Goal: Information Seeking & Learning: Learn about a topic

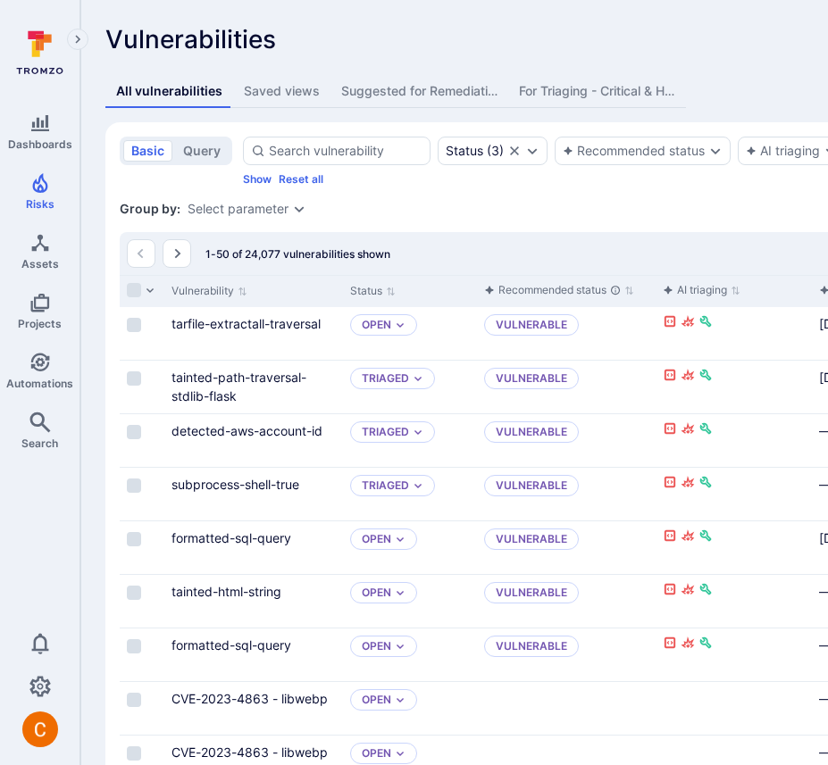
click at [39, 57] on icon at bounding box center [39, 52] width 79 height 62
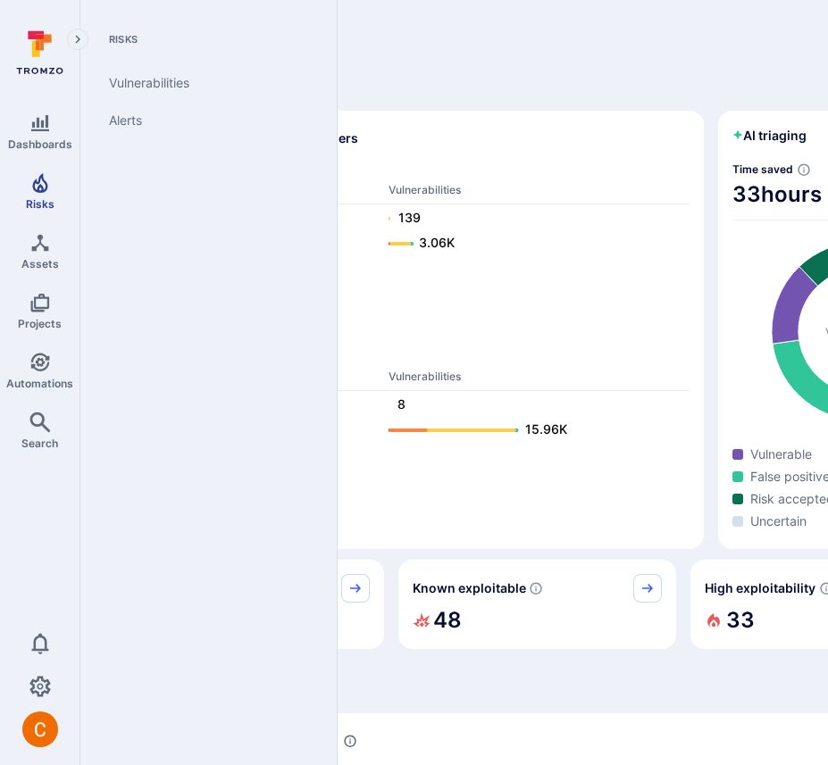
click at [43, 196] on link "Risks" at bounding box center [39, 191] width 79 height 53
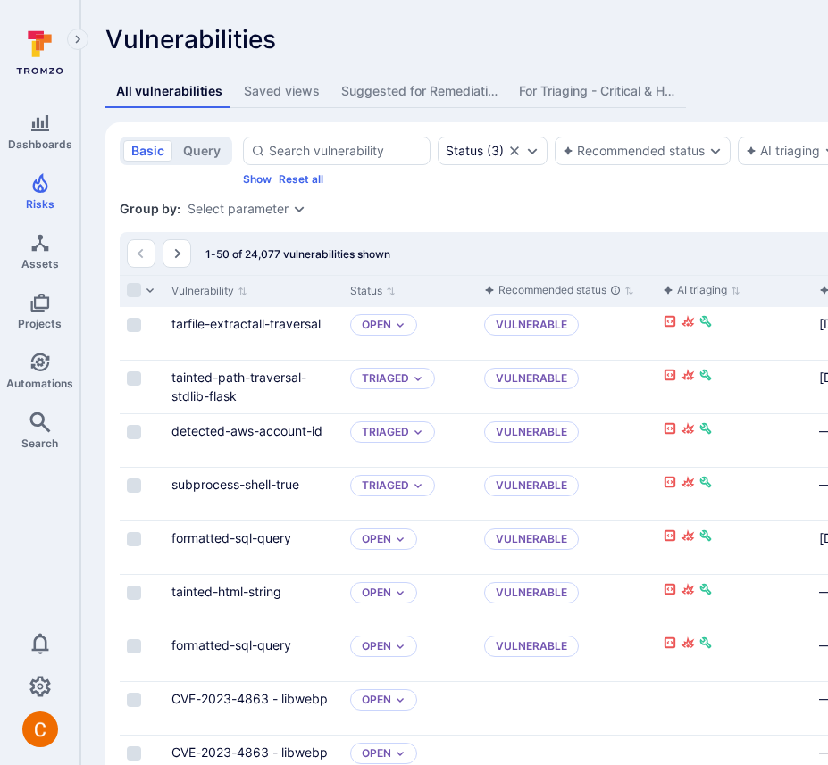
click at [291, 85] on div "Saved views" at bounding box center [282, 91] width 76 height 18
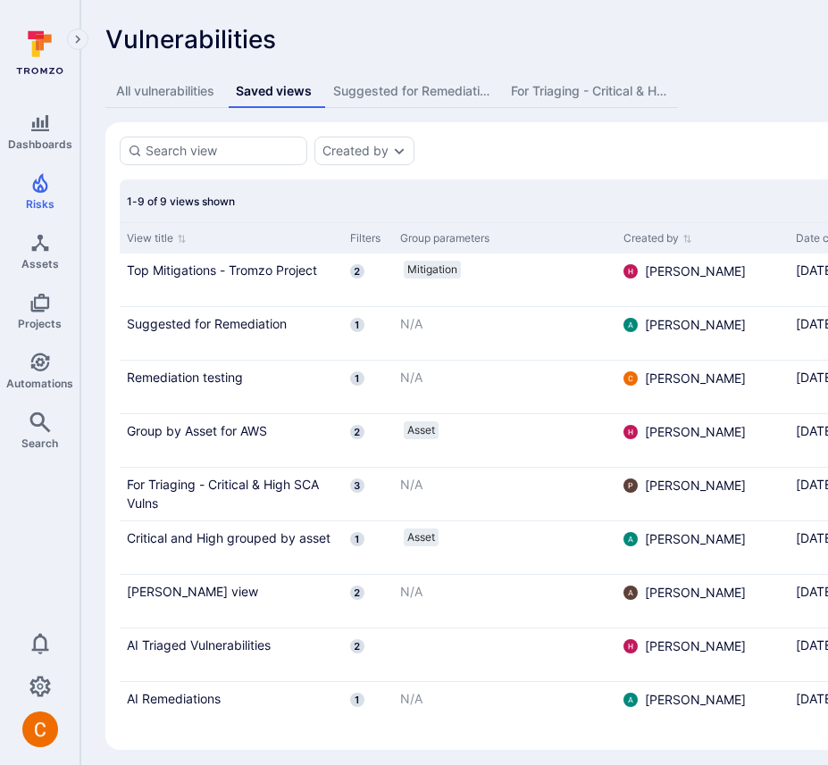
click at [431, 91] on div "Suggested for Remediation" at bounding box center [411, 91] width 156 height 18
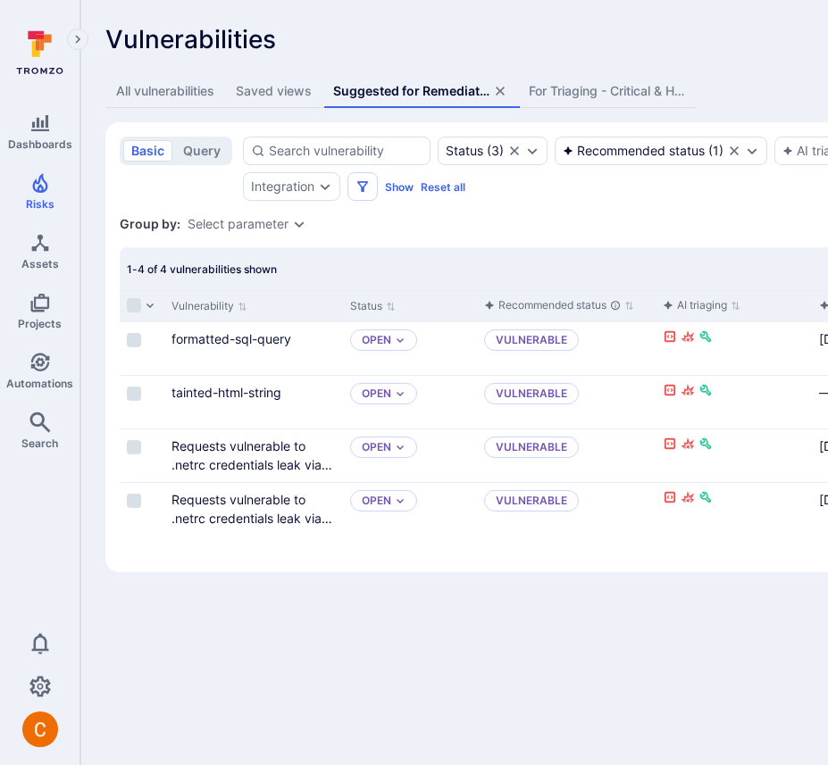
click at [597, 87] on div "For Triaging - Critical & High SCA Vulns" at bounding box center [607, 91] width 156 height 18
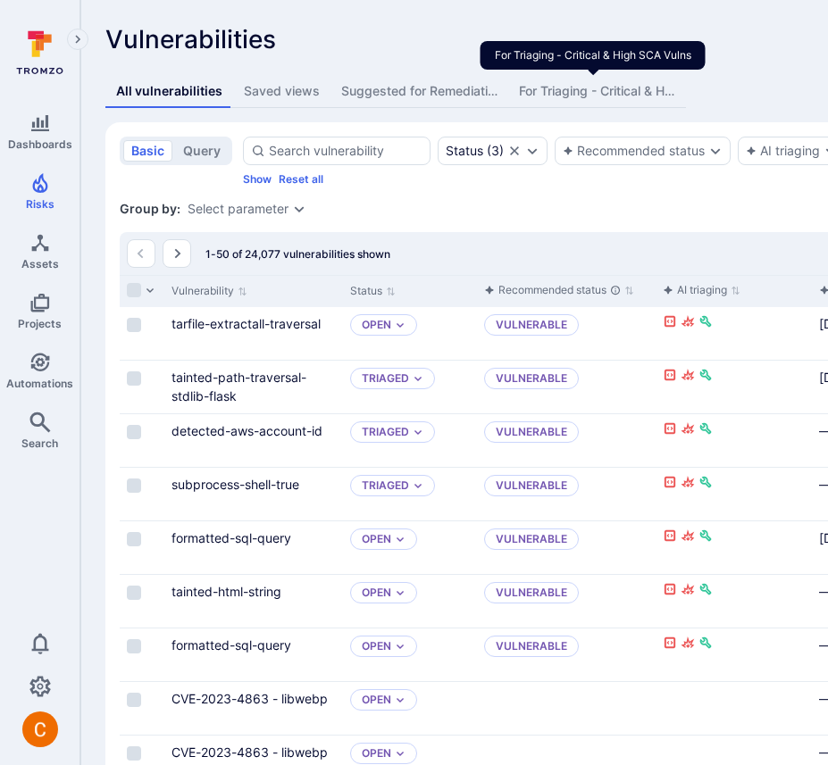
click at [585, 96] on div "For Triaging - Critical & High SCA Vulns" at bounding box center [597, 91] width 156 height 18
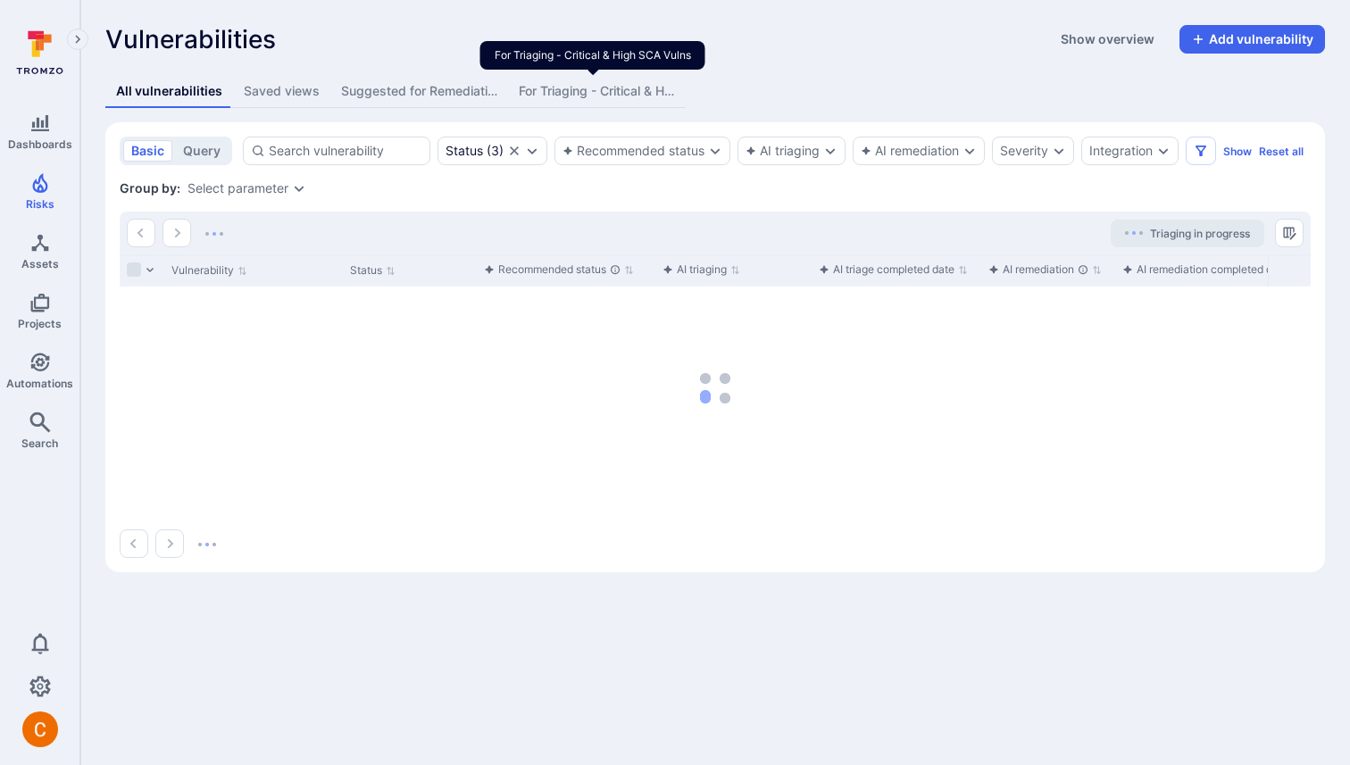
click at [587, 88] on div "For Triaging - Critical & High SCA Vulns" at bounding box center [597, 91] width 156 height 18
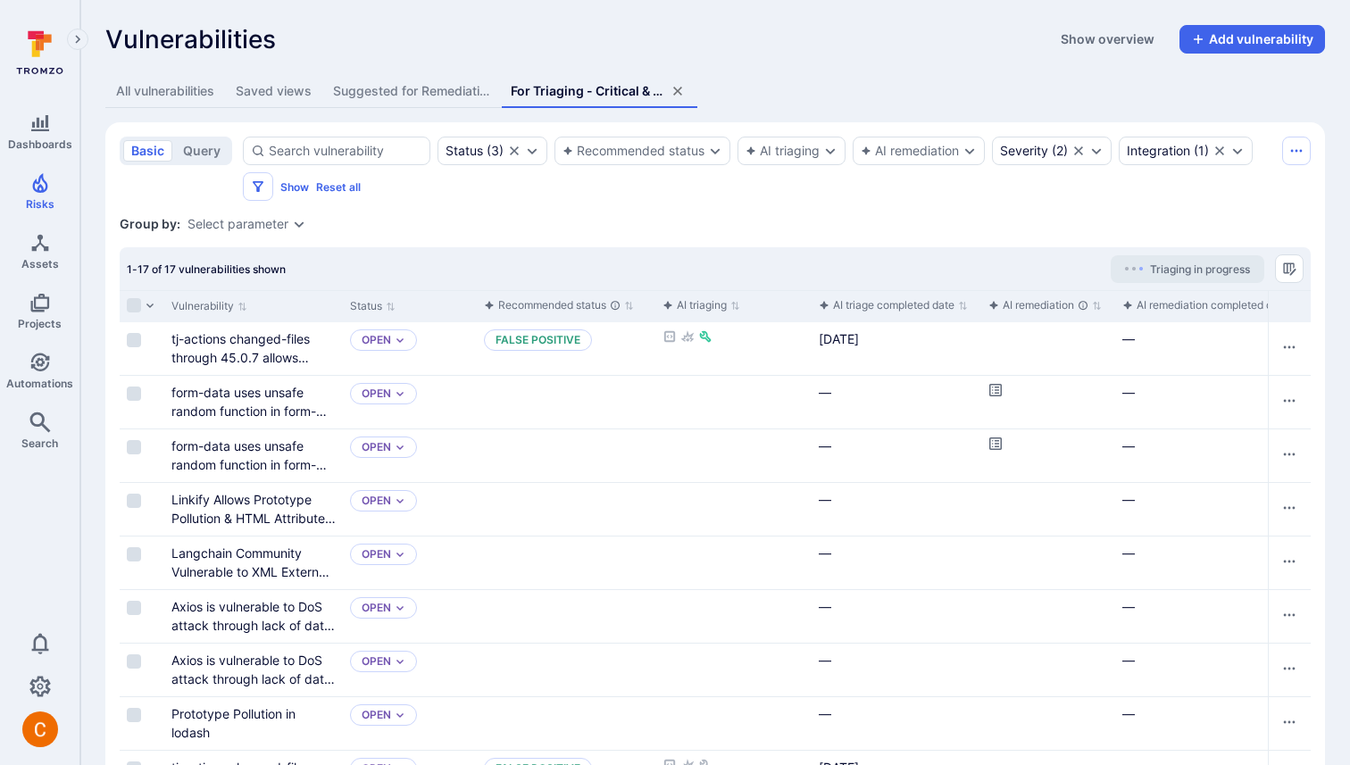
click at [679, 92] on icon "assets tabs" at bounding box center [677, 91] width 9 height 9
click at [530, 22] on div "Vulnerabilities Show overview Add vulnerability All vulnerabilities Saved views…" at bounding box center [715, 636] width 1270 height 1272
click at [515, 15] on div "Vulnerabilities Show overview Add vulnerability All vulnerabilities Saved views…" at bounding box center [715, 636] width 1270 height 1272
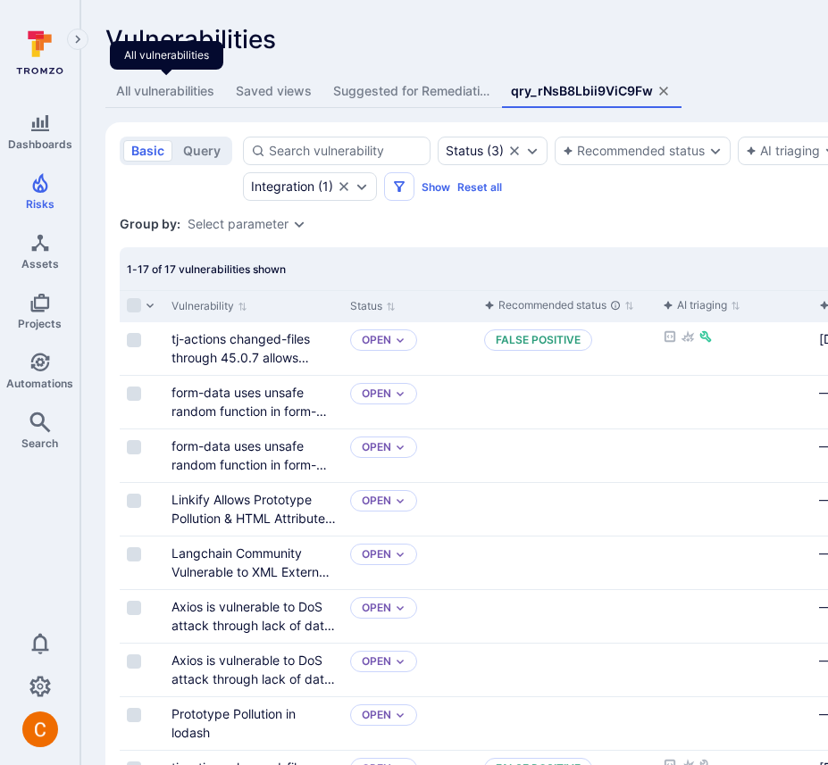
click at [187, 92] on div "All vulnerabilities" at bounding box center [165, 91] width 98 height 18
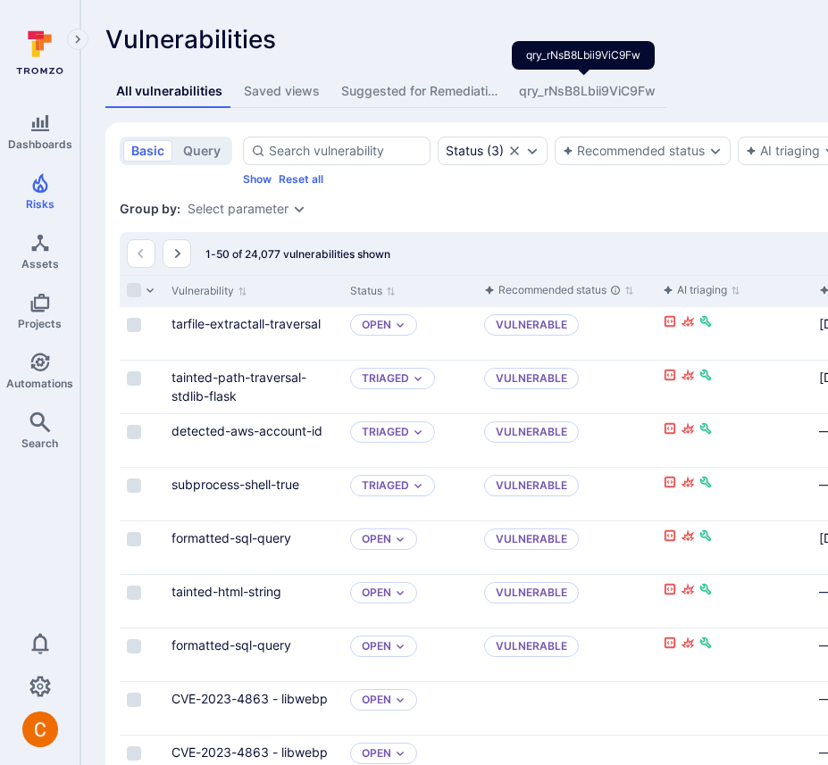
click at [595, 98] on div "qry_rNsB8Lbii9ViC9Fw" at bounding box center [587, 91] width 137 height 18
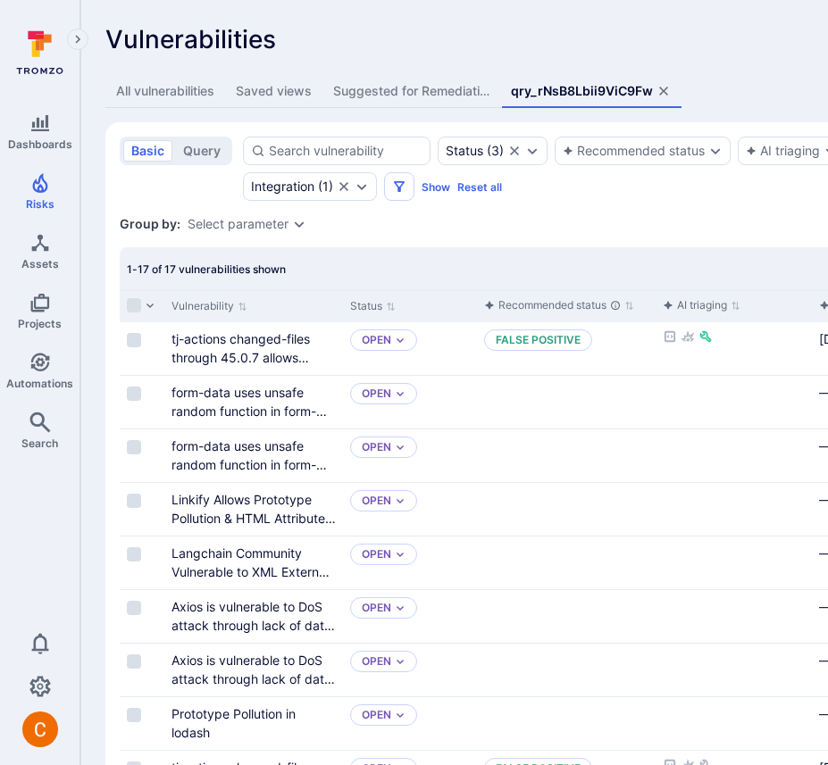
click at [377, 21] on div "Vulnerabilities Show overview Add vulnerability All vulnerabilities Saved views…" at bounding box center [682, 636] width 1205 height 1272
click at [427, 28] on div "Vulnerabilities Show overview Add vulnerability" at bounding box center [682, 39] width 1155 height 29
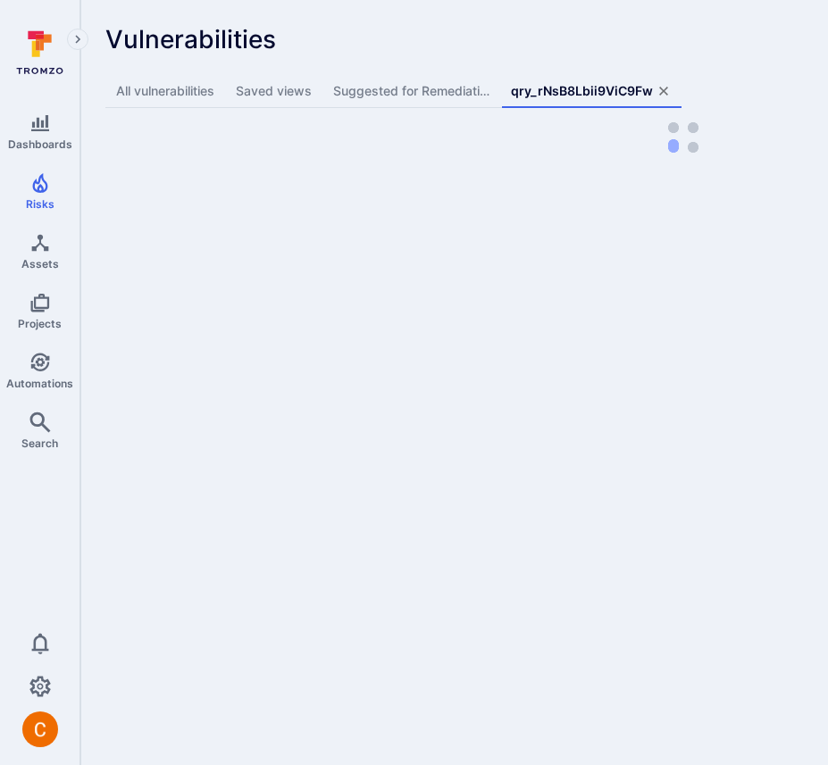
click at [782, 75] on div "All vulnerabilities Saved views Suggested for Remediation qry_rNsB8Lbii9ViC9Fw" at bounding box center [682, 91] width 1155 height 33
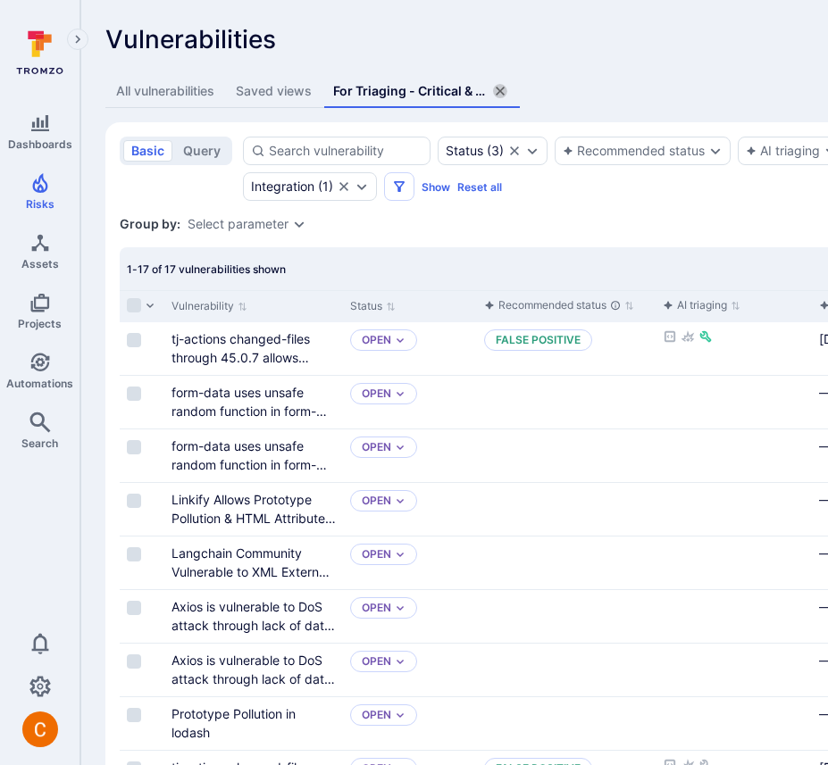
click at [501, 92] on icon "assets tabs" at bounding box center [499, 91] width 9 height 9
click at [43, 47] on icon at bounding box center [44, 43] width 16 height 16
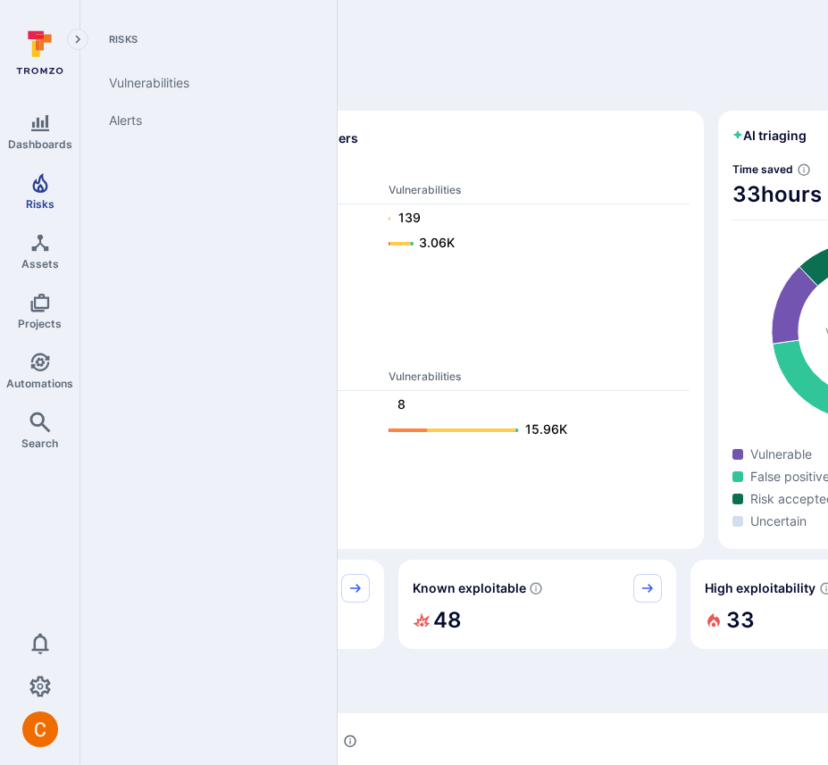
click at [34, 192] on icon "Risks" at bounding box center [39, 182] width 21 height 21
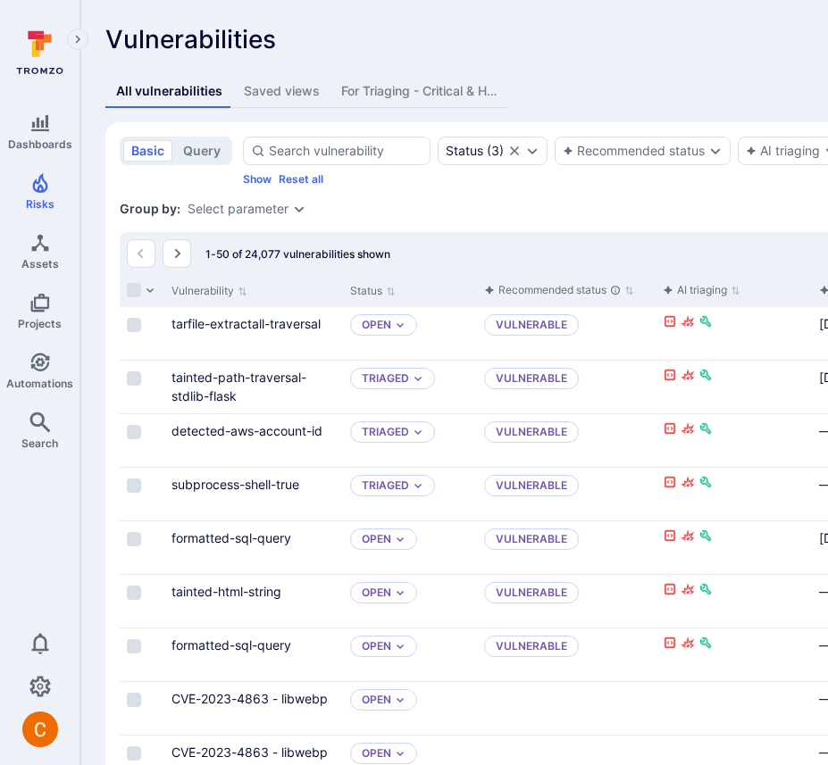
click at [276, 97] on div "Saved views" at bounding box center [282, 91] width 76 height 18
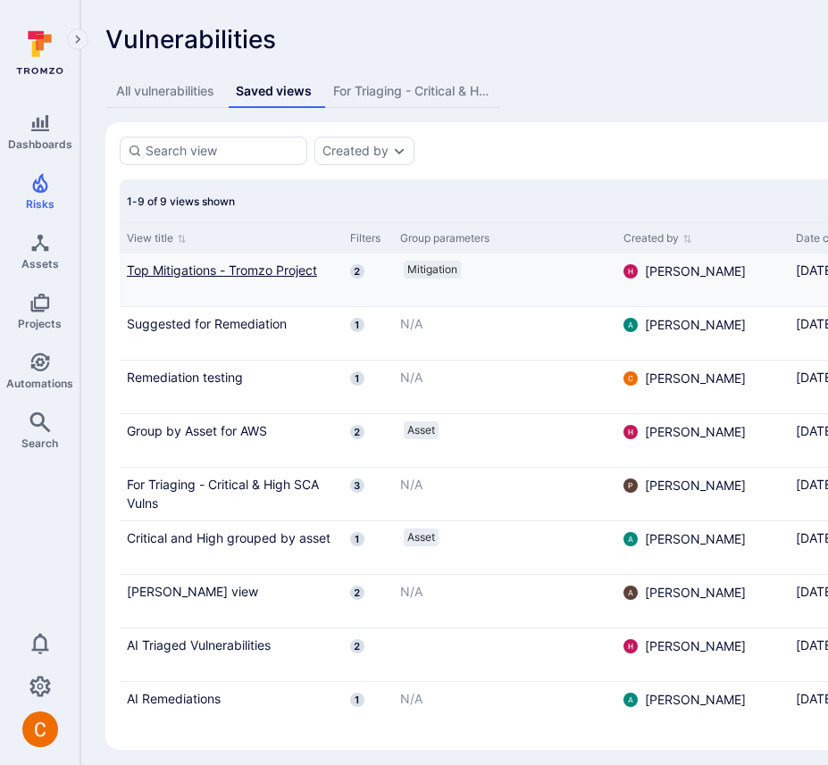
click at [226, 278] on link "Top Mitigations - Tromzo Project" at bounding box center [231, 270] width 209 height 19
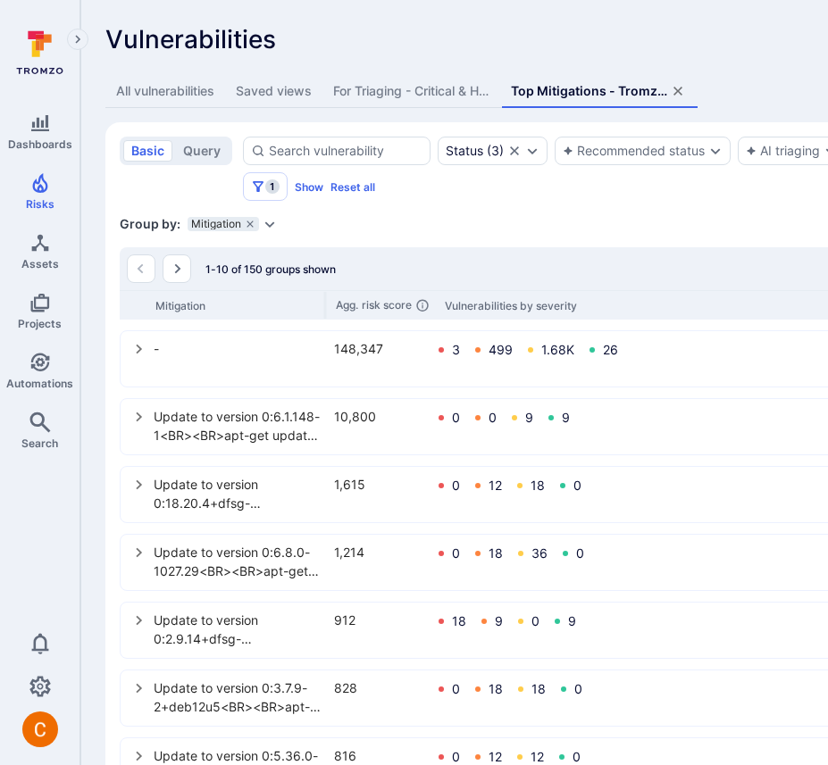
click at [410, 89] on div "For Triaging - Critical & High SCA Vulns" at bounding box center [411, 91] width 156 height 18
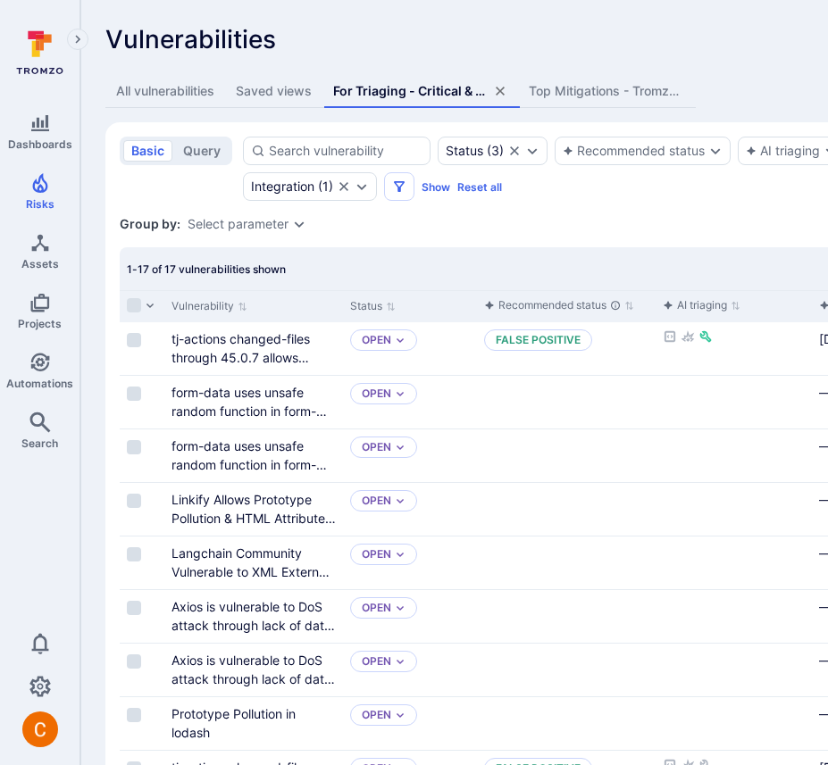
click at [504, 92] on icon "assets tabs" at bounding box center [499, 91] width 9 height 9
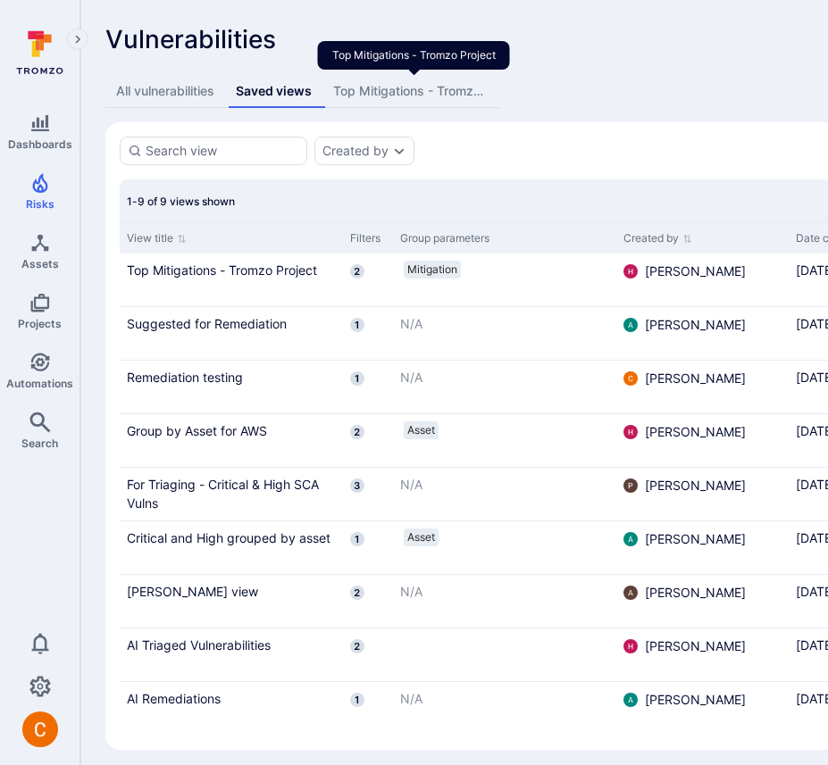
click at [411, 92] on div "Top Mitigations - Tromzo Project" at bounding box center [411, 91] width 156 height 18
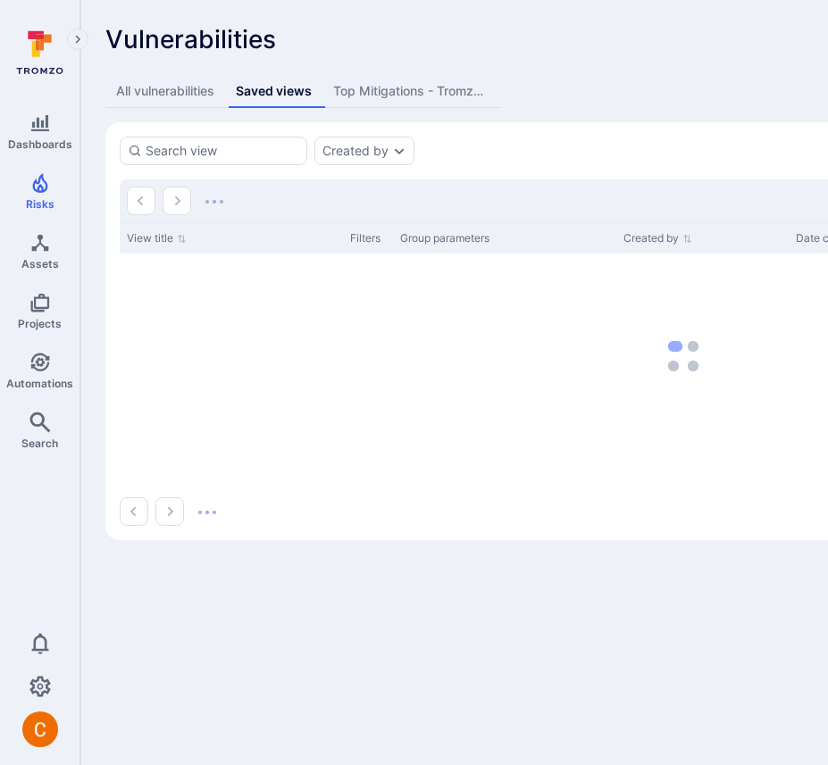
click at [392, 98] on div "Top Mitigations - Tromzo Project" at bounding box center [411, 91] width 156 height 18
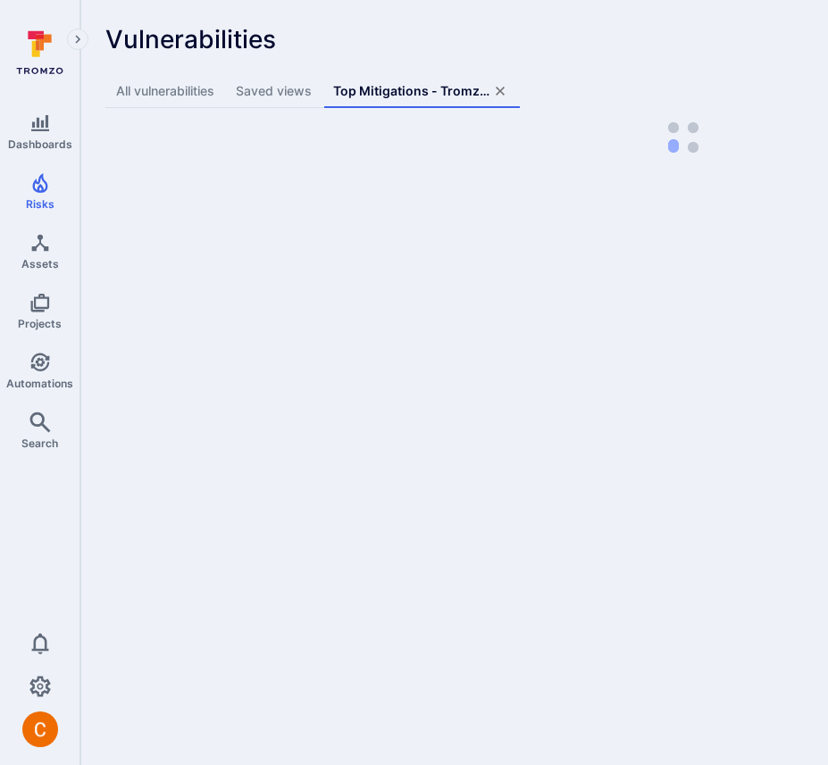
click at [506, 91] on icon "assets tabs" at bounding box center [500, 91] width 14 height 14
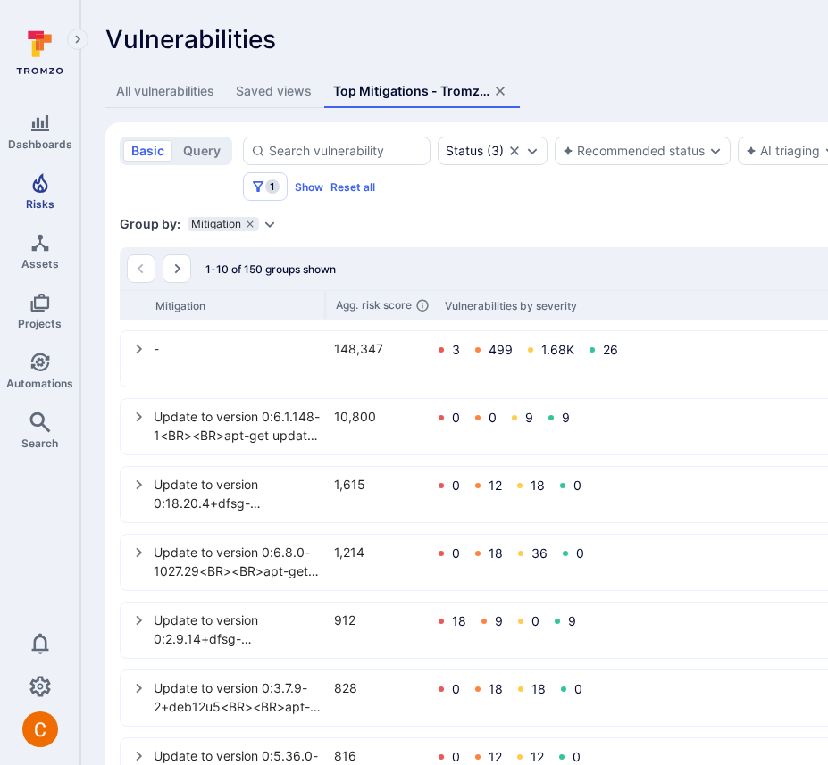
click at [45, 194] on link "Risks" at bounding box center [39, 191] width 79 height 53
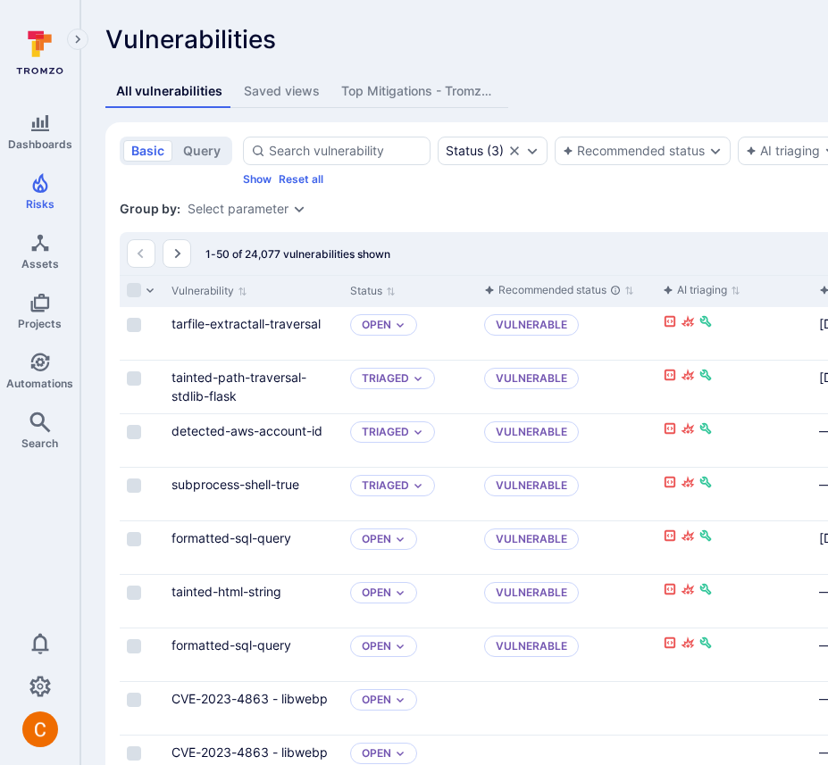
click at [291, 98] on div "Saved views" at bounding box center [282, 91] width 76 height 18
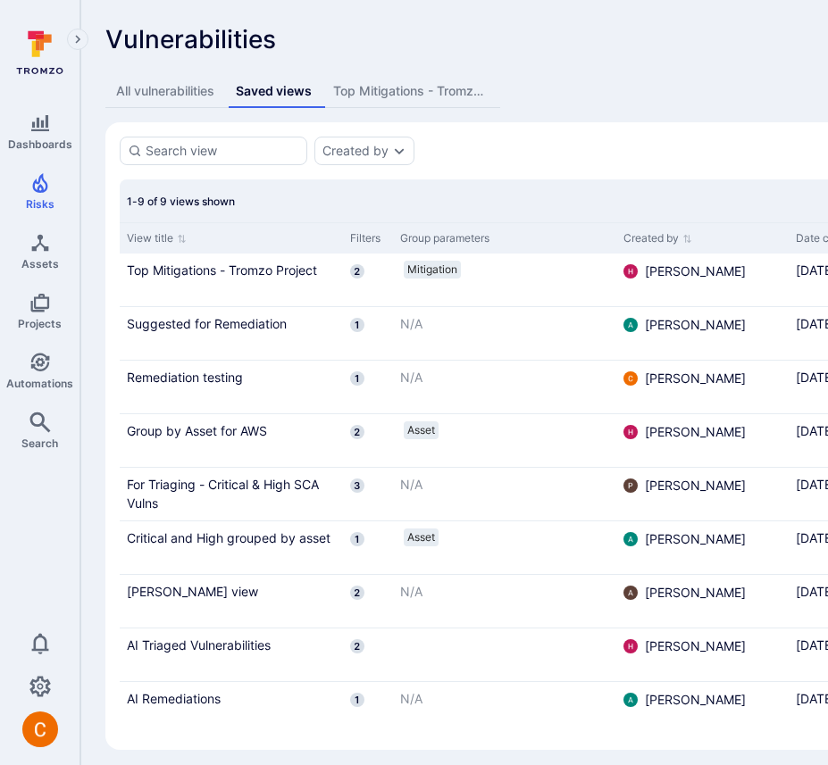
click at [200, 95] on div "All vulnerabilities" at bounding box center [165, 91] width 98 height 18
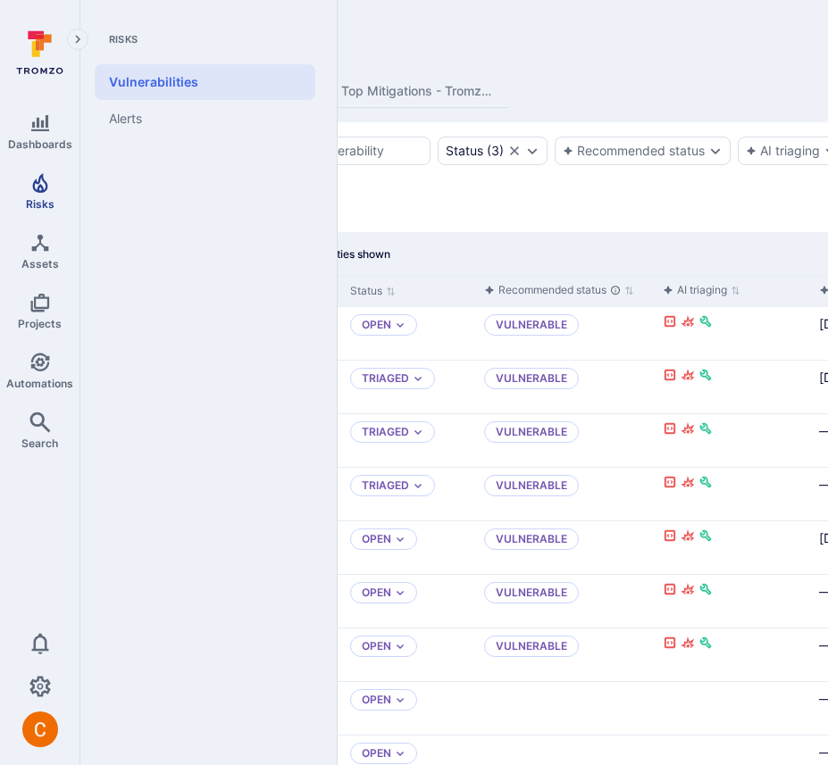
click at [45, 187] on icon "Risks" at bounding box center [39, 182] width 21 height 21
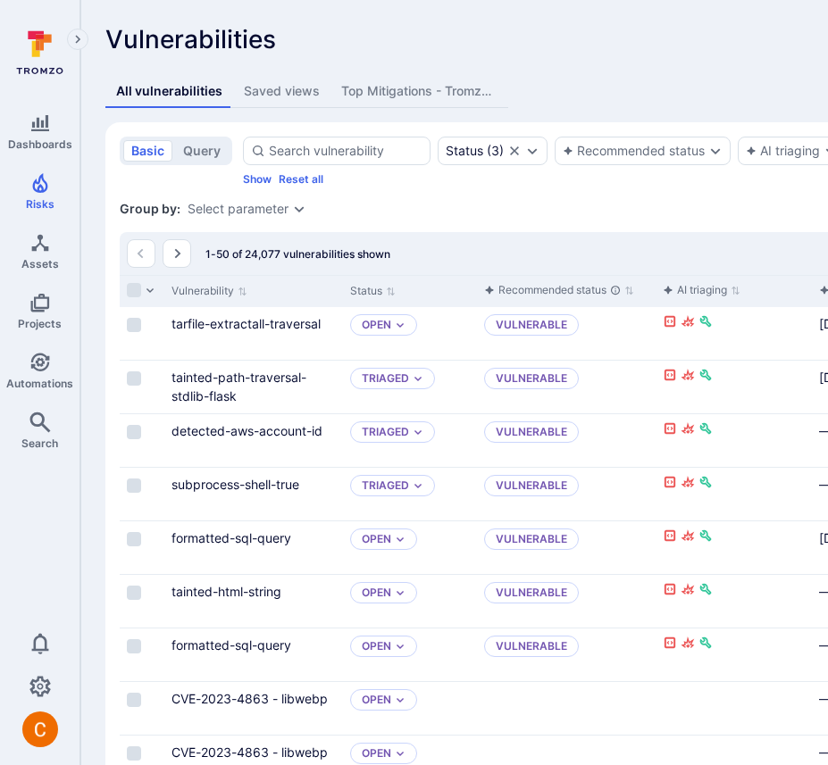
click at [417, 103] on button "Top Mitigations - Tromzo Project" at bounding box center [419, 91] width 178 height 33
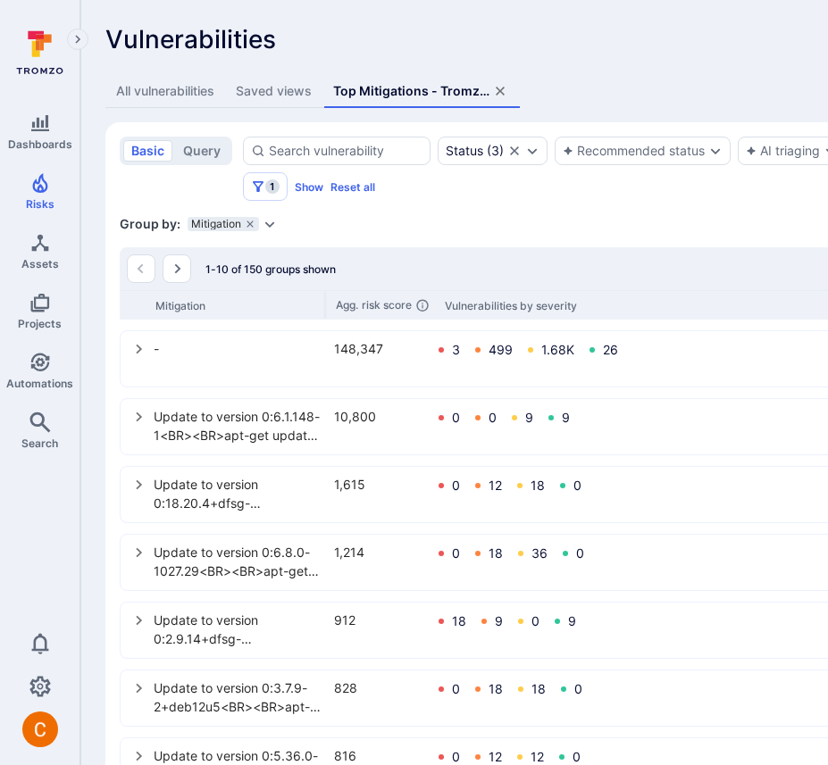
click at [282, 96] on div "Saved views" at bounding box center [274, 91] width 76 height 18
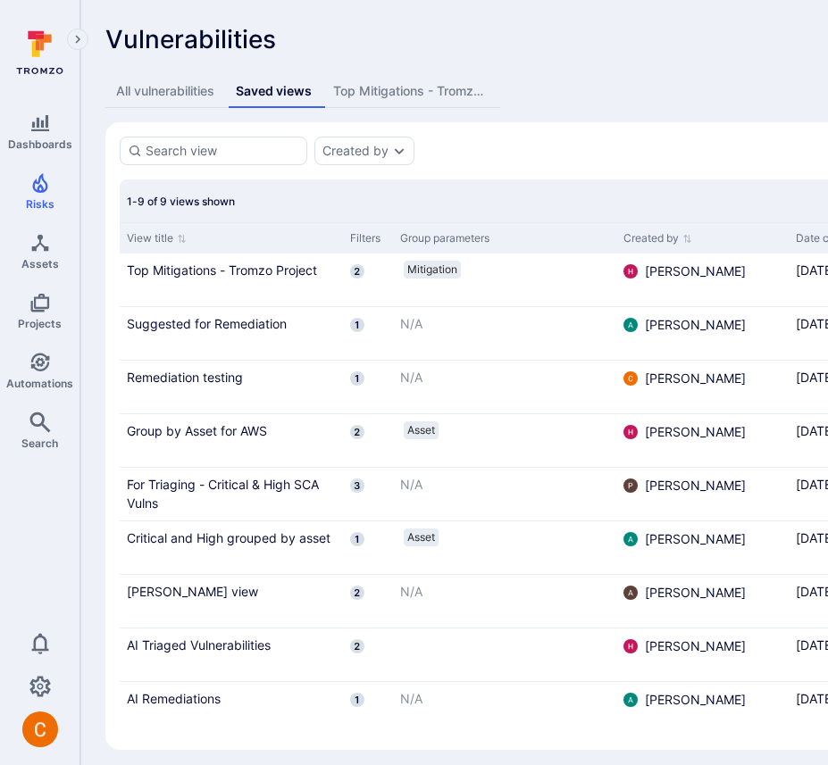
click at [30, 44] on icon at bounding box center [39, 52] width 79 height 62
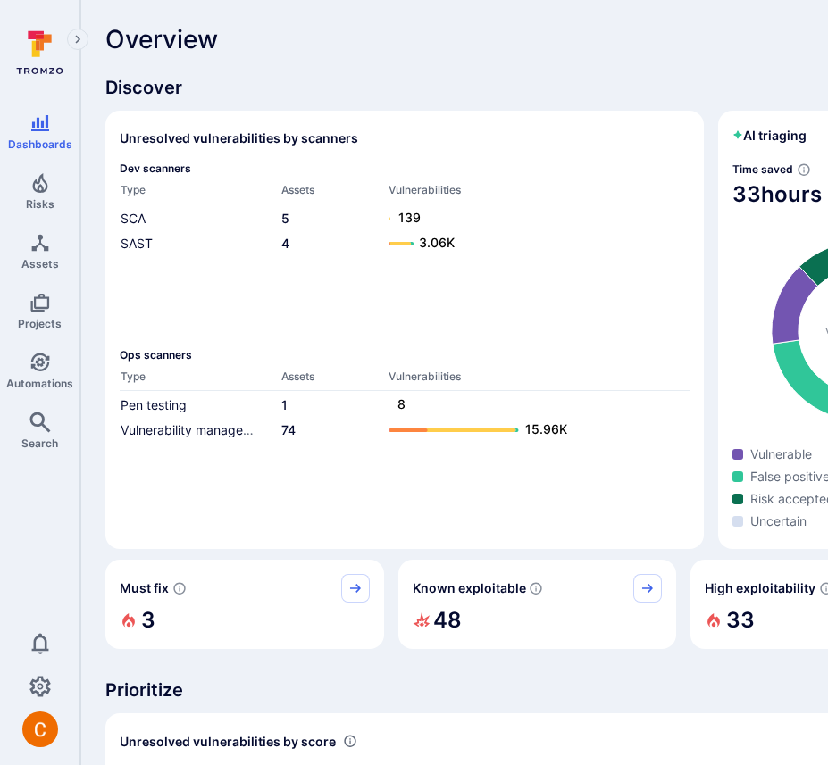
click at [48, 186] on icon "Risks" at bounding box center [39, 182] width 21 height 21
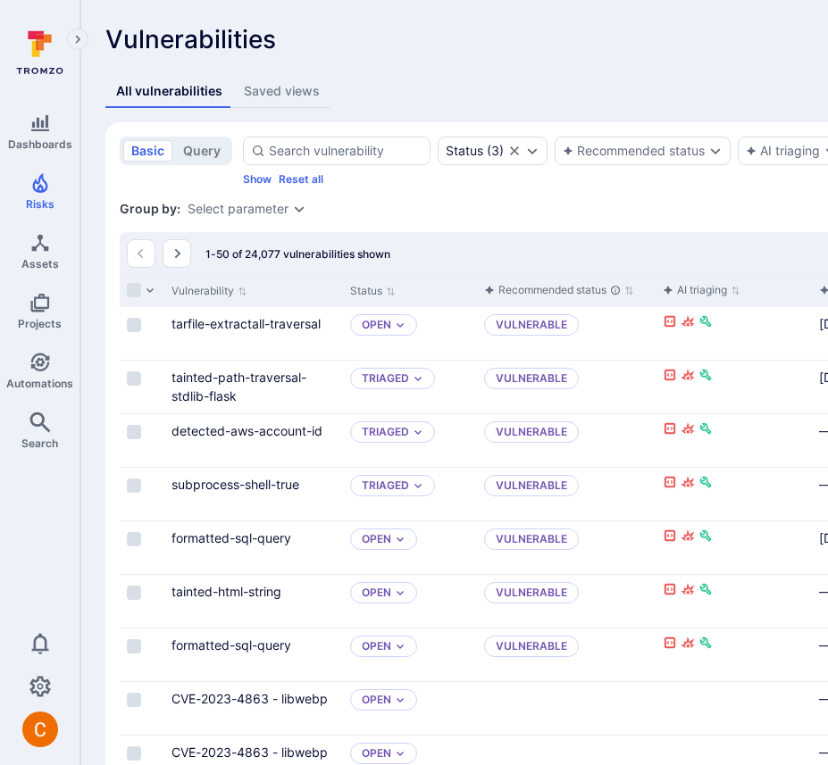
click at [267, 96] on div "Saved views" at bounding box center [282, 91] width 76 height 18
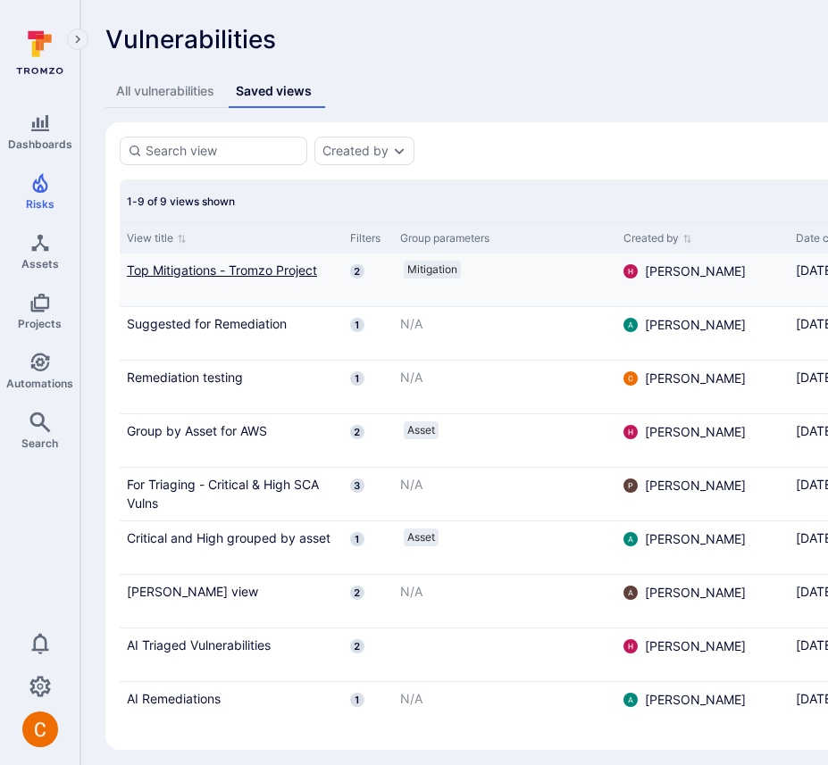
click at [234, 270] on link "Top Mitigations - Tromzo Project" at bounding box center [231, 270] width 209 height 19
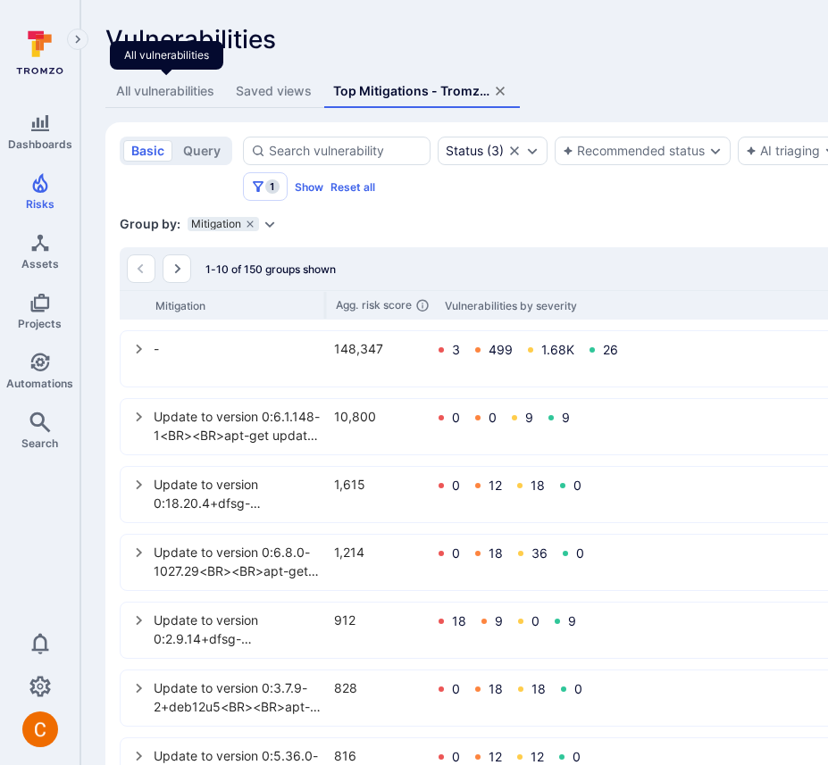
click at [185, 92] on div "All vulnerabilities" at bounding box center [165, 91] width 98 height 18
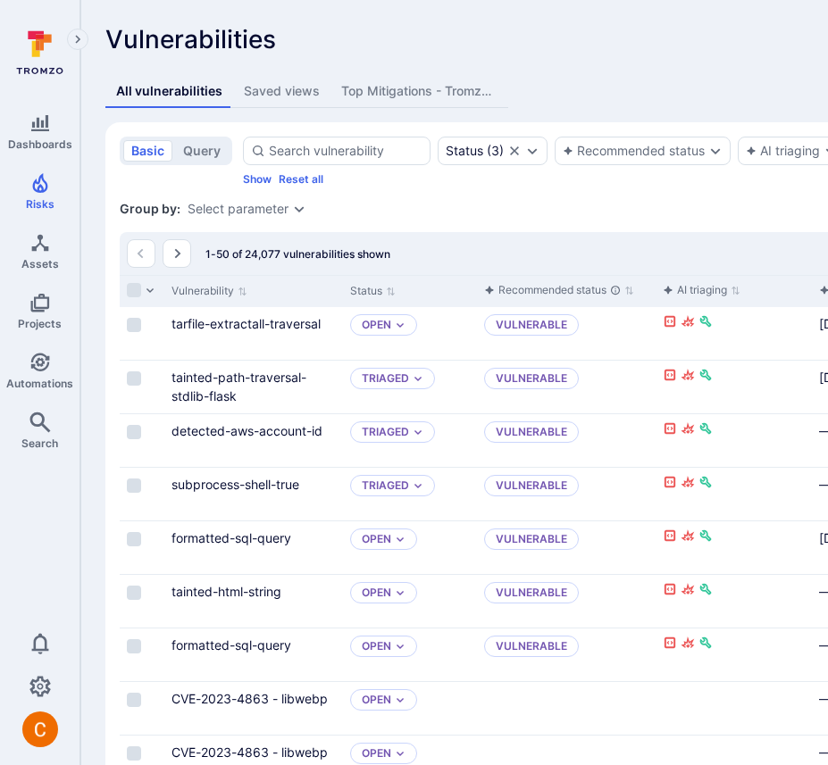
click at [404, 91] on div "Top Mitigations - Tromzo Project" at bounding box center [419, 91] width 156 height 18
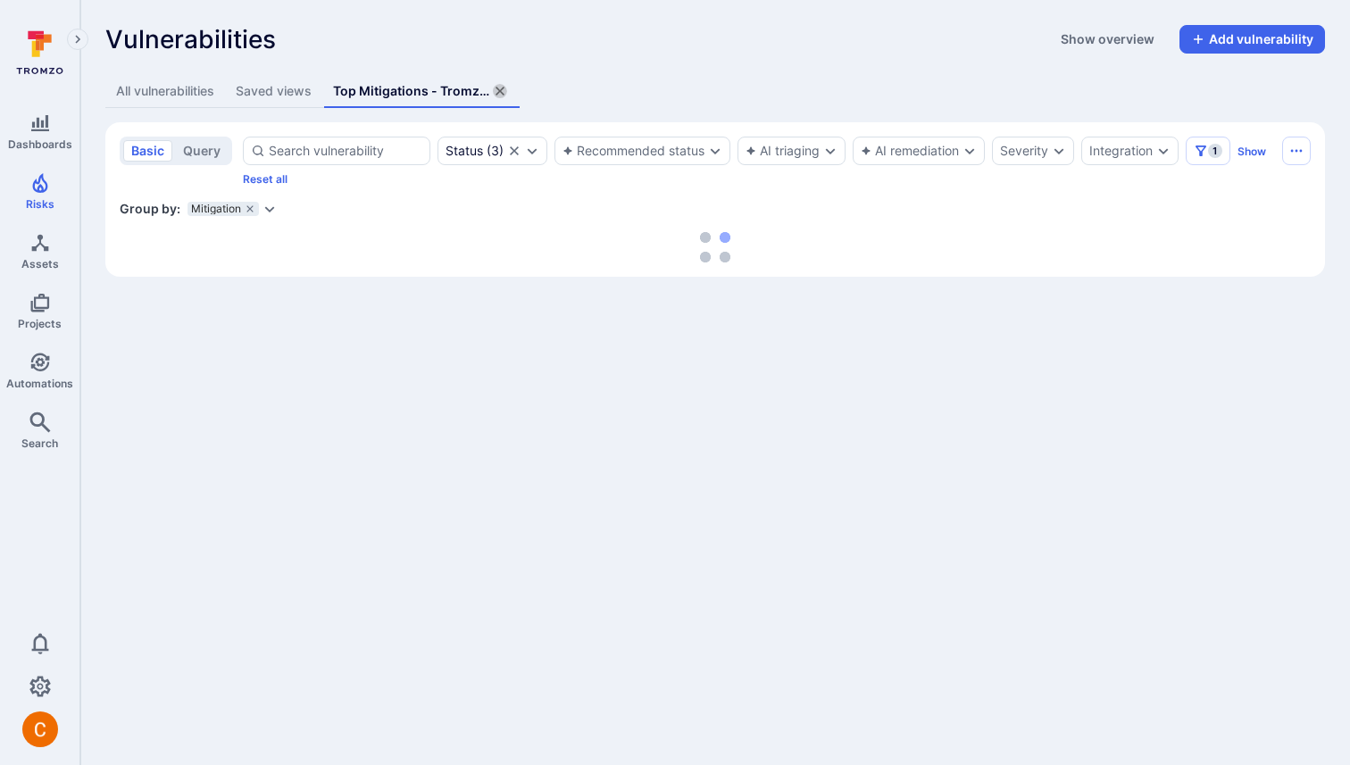
click at [504, 89] on icon "assets tabs" at bounding box center [499, 91] width 9 height 9
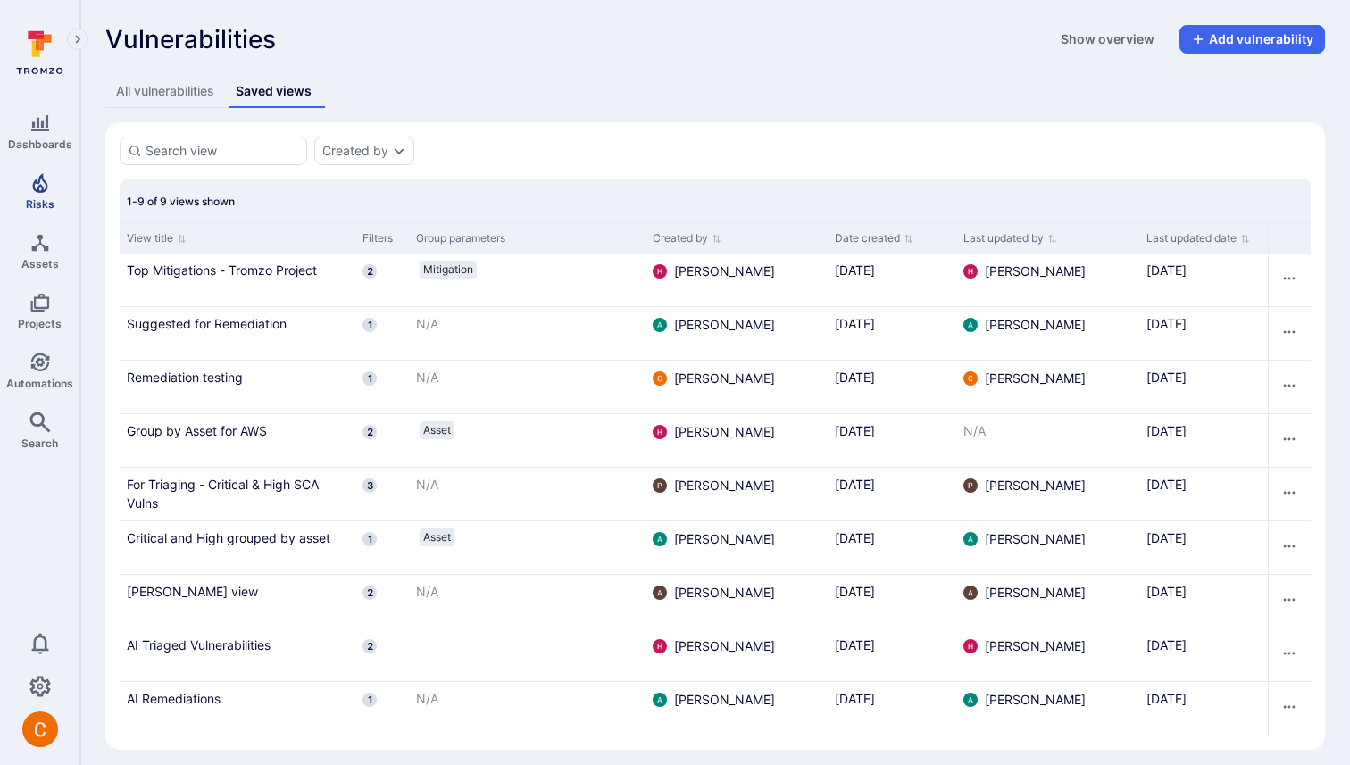
click at [37, 190] on icon "Risks" at bounding box center [39, 183] width 15 height 20
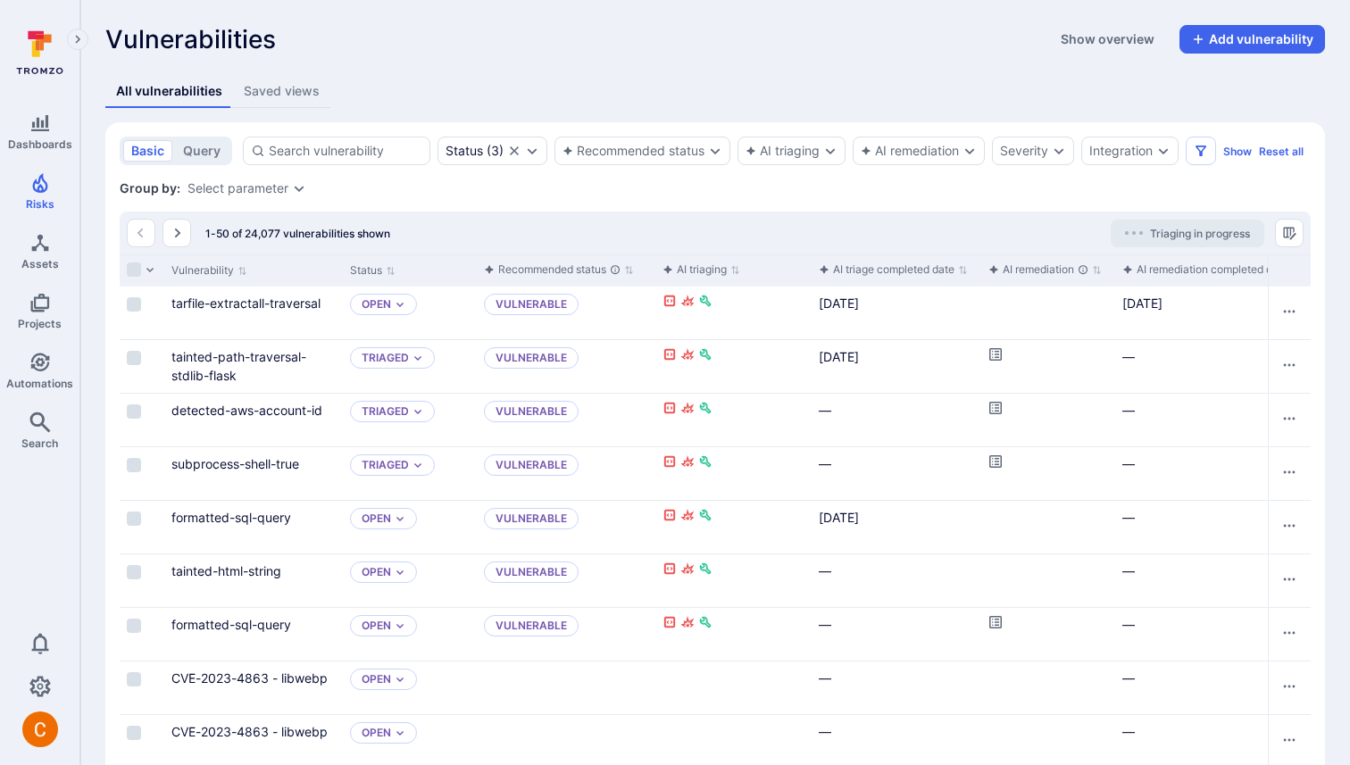
click at [736, 217] on div "1-50 of 24,077 vulnerabilities shown Triaging in progress" at bounding box center [715, 233] width 1191 height 43
click at [1026, 227] on div "1-50 of 24,077 vulnerabilities shown Triaging in progress" at bounding box center [715, 233] width 1191 height 43
click at [1291, 231] on icon "Manage columns" at bounding box center [1289, 233] width 12 height 12
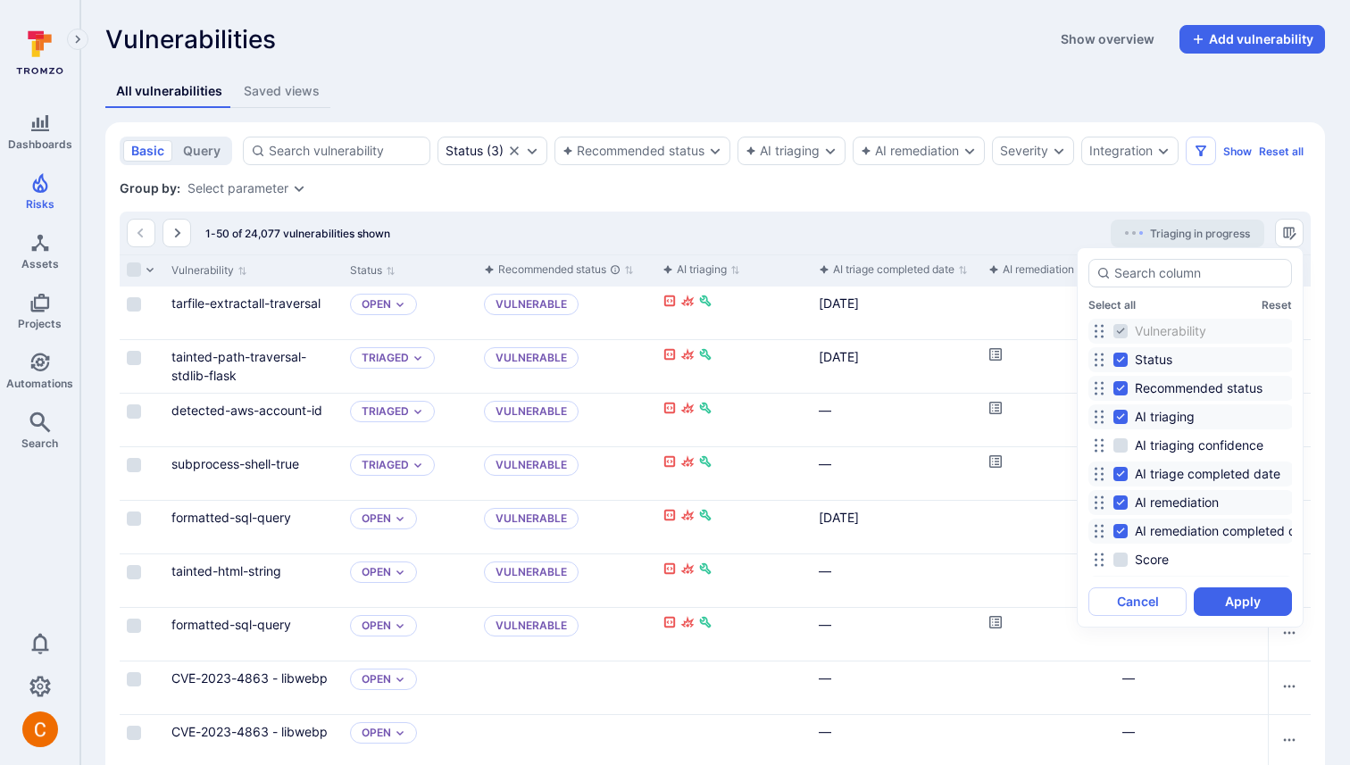
click at [1120, 197] on div at bounding box center [675, 382] width 1350 height 765
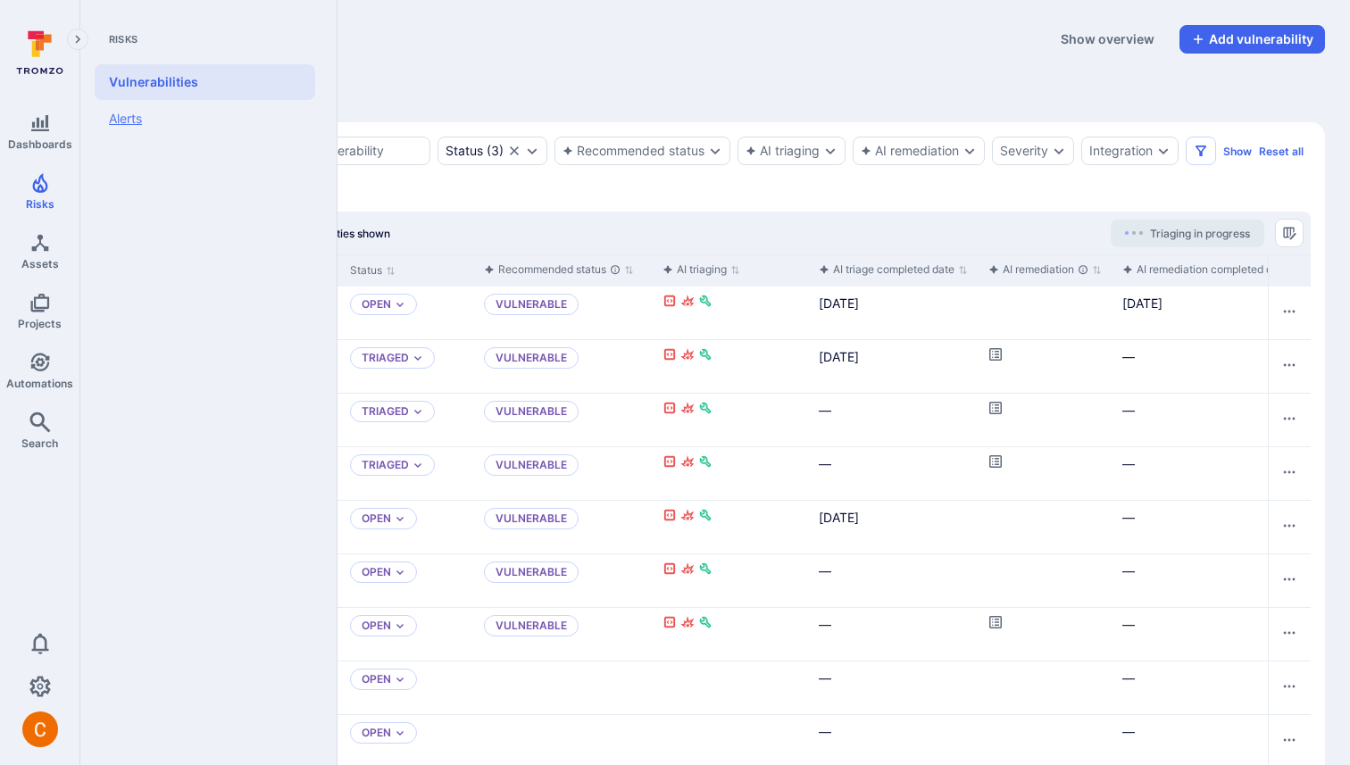
click at [128, 115] on link "Alerts" at bounding box center [205, 118] width 221 height 37
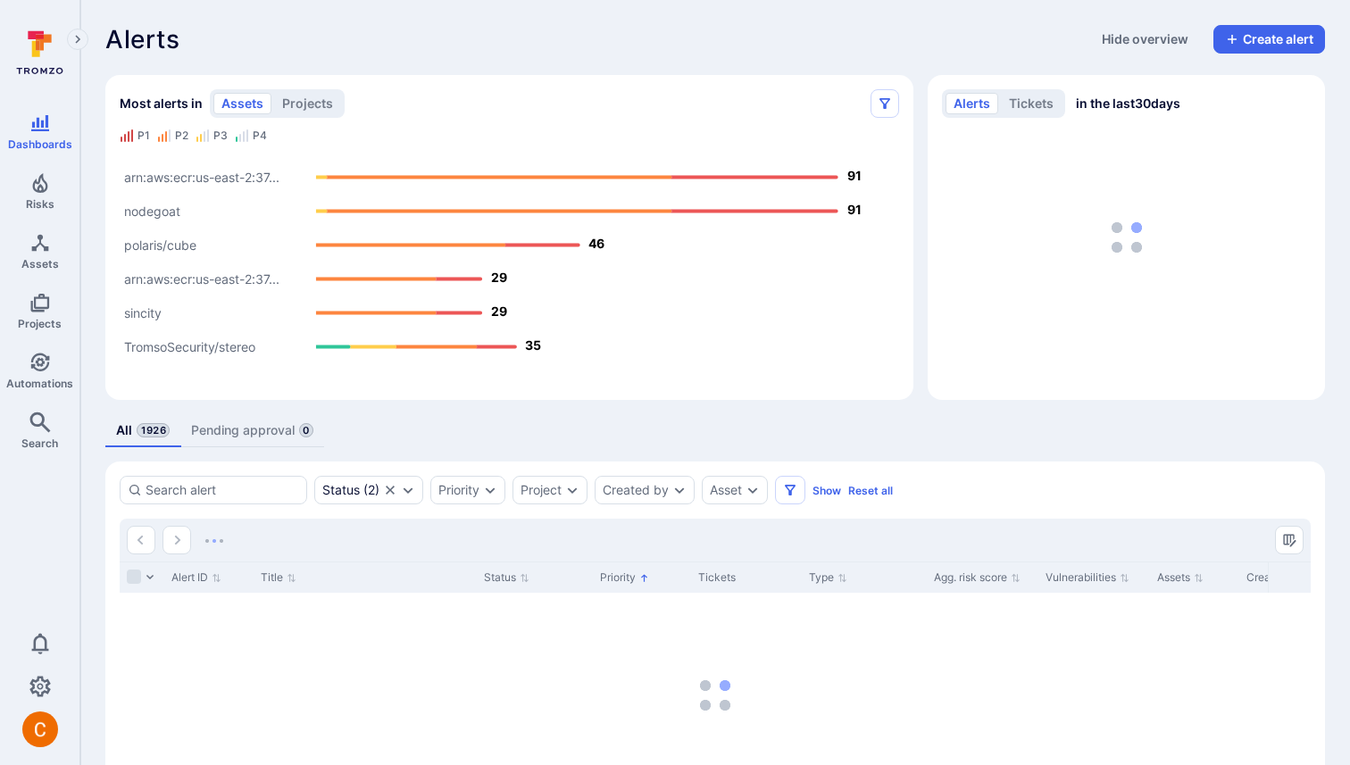
click at [285, 428] on link "Pending approval 0" at bounding box center [252, 430] width 144 height 33
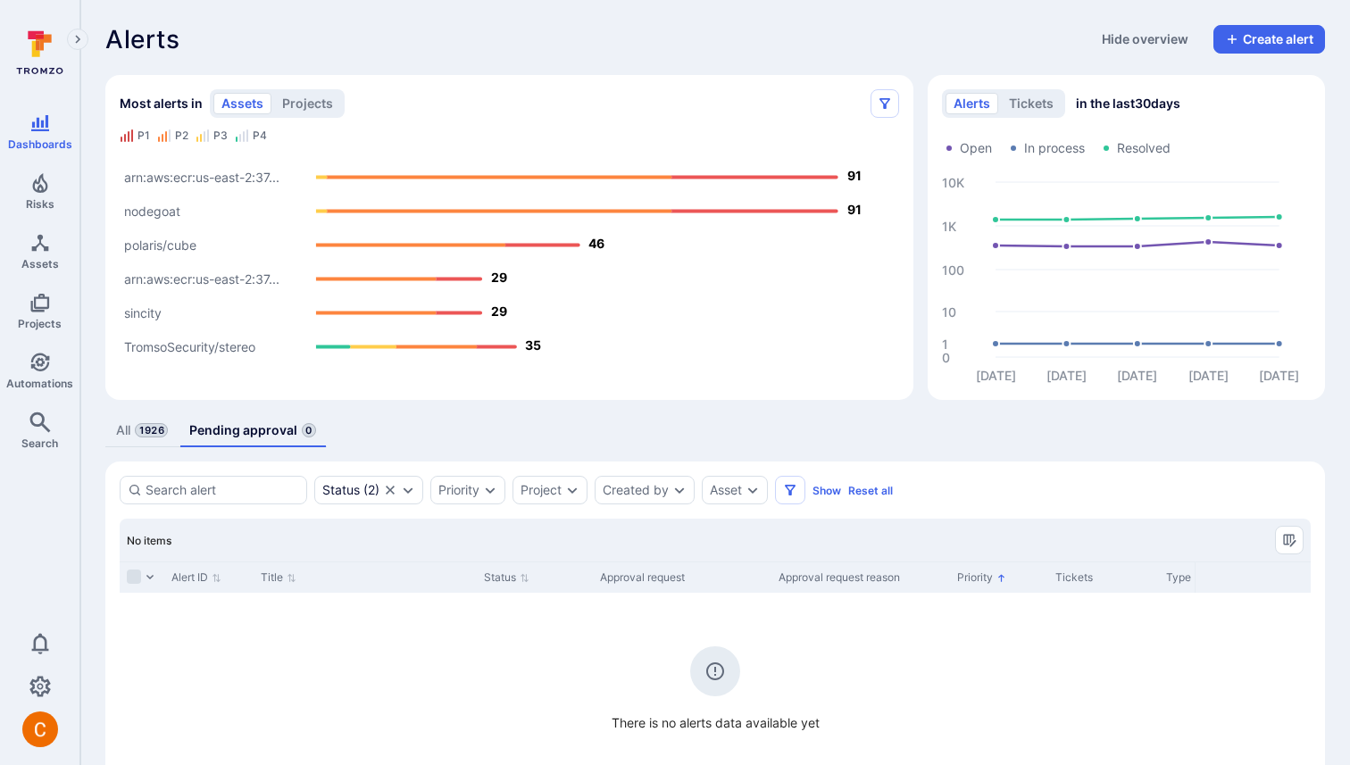
scroll to position [104, 0]
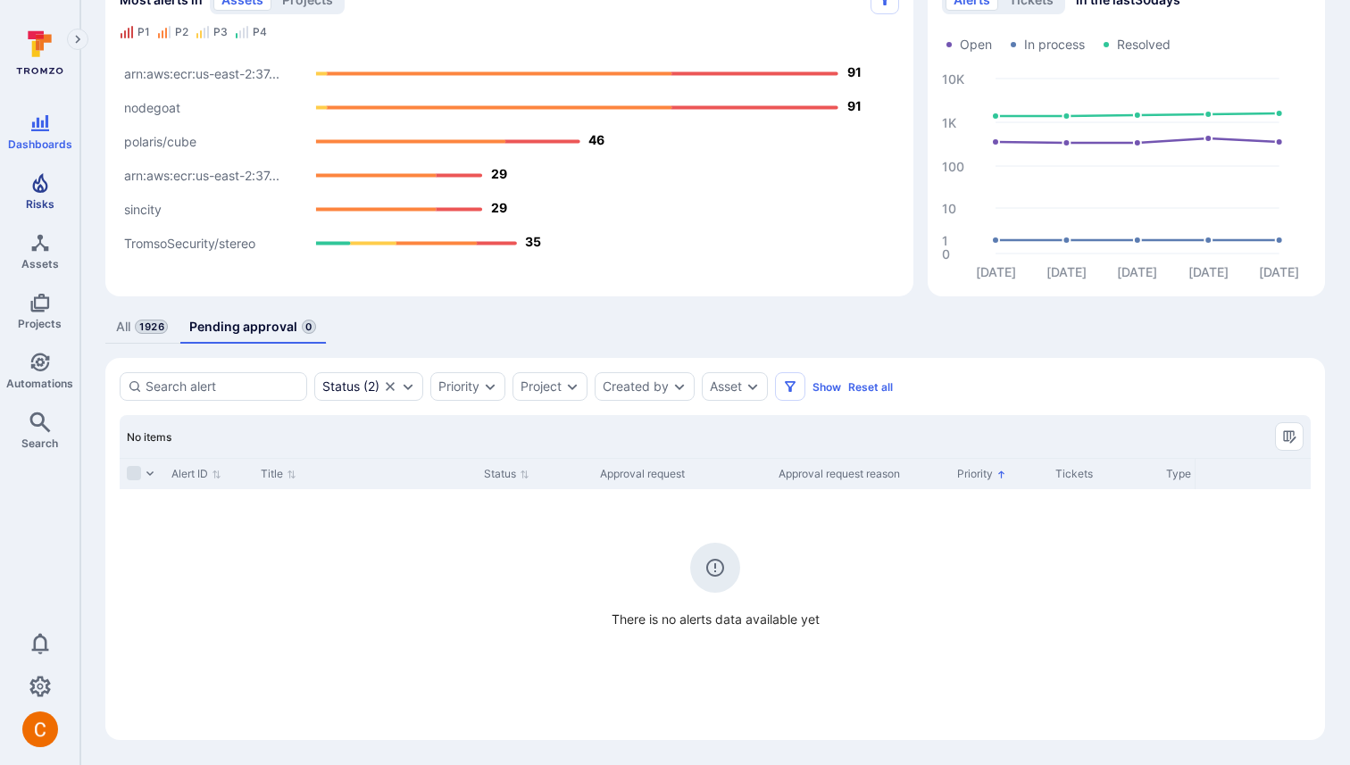
click at [47, 197] on span "Risks" at bounding box center [40, 203] width 29 height 13
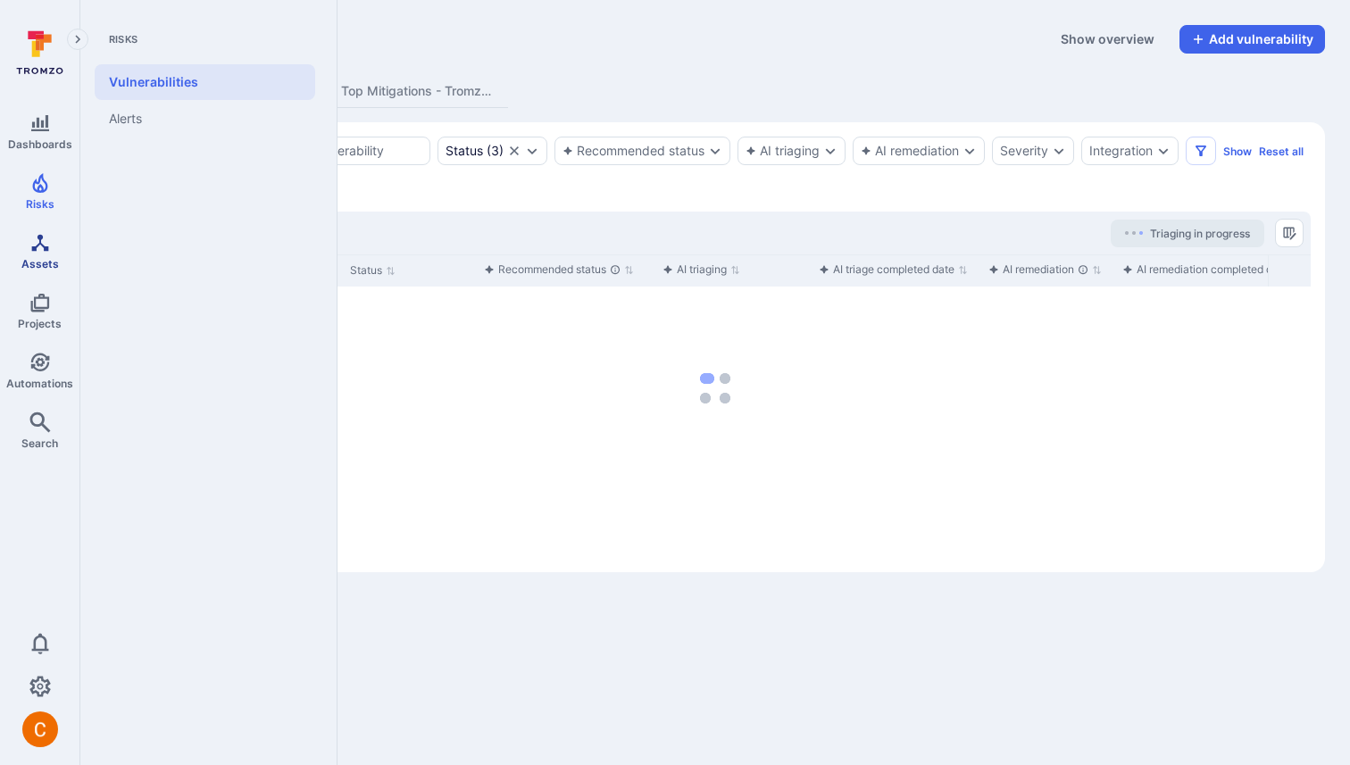
click at [37, 260] on span "Assets" at bounding box center [39, 263] width 37 height 13
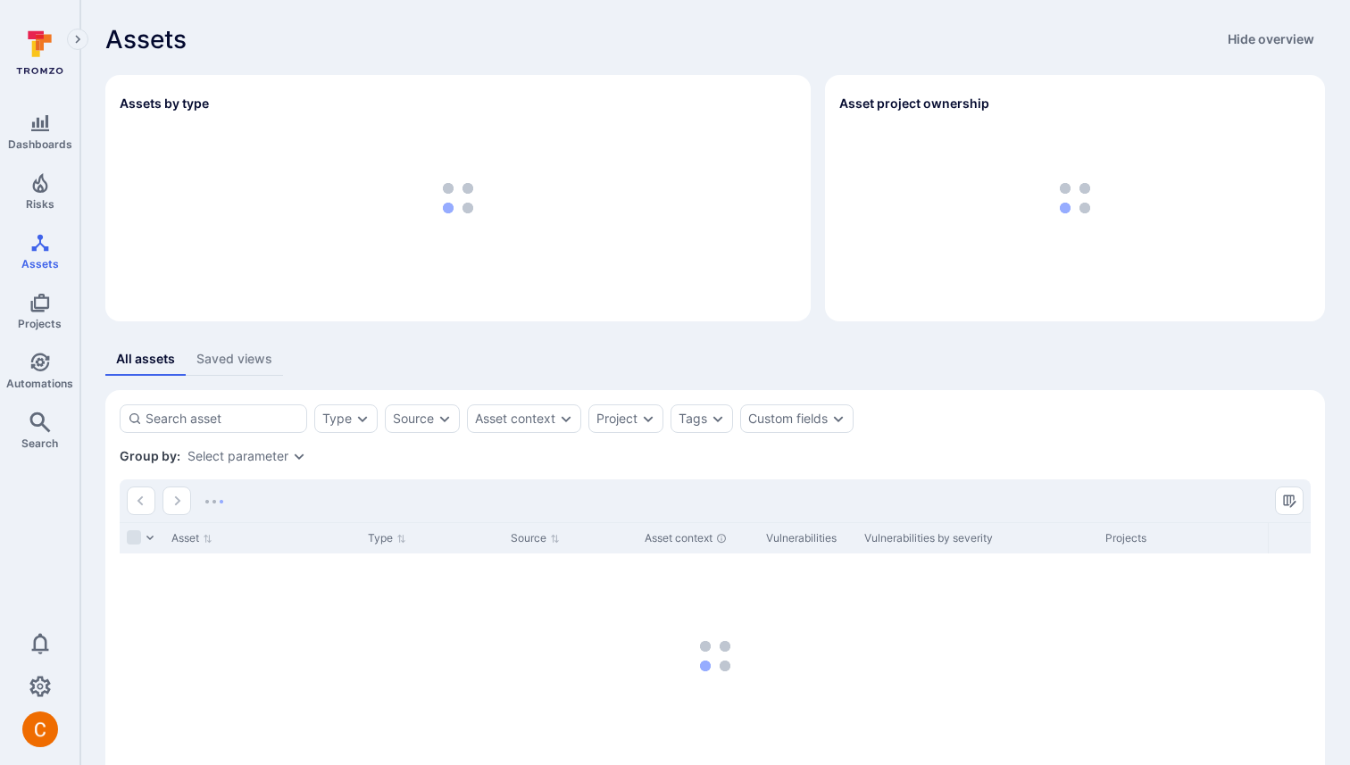
click at [237, 366] on div "Saved views" at bounding box center [234, 359] width 76 height 18
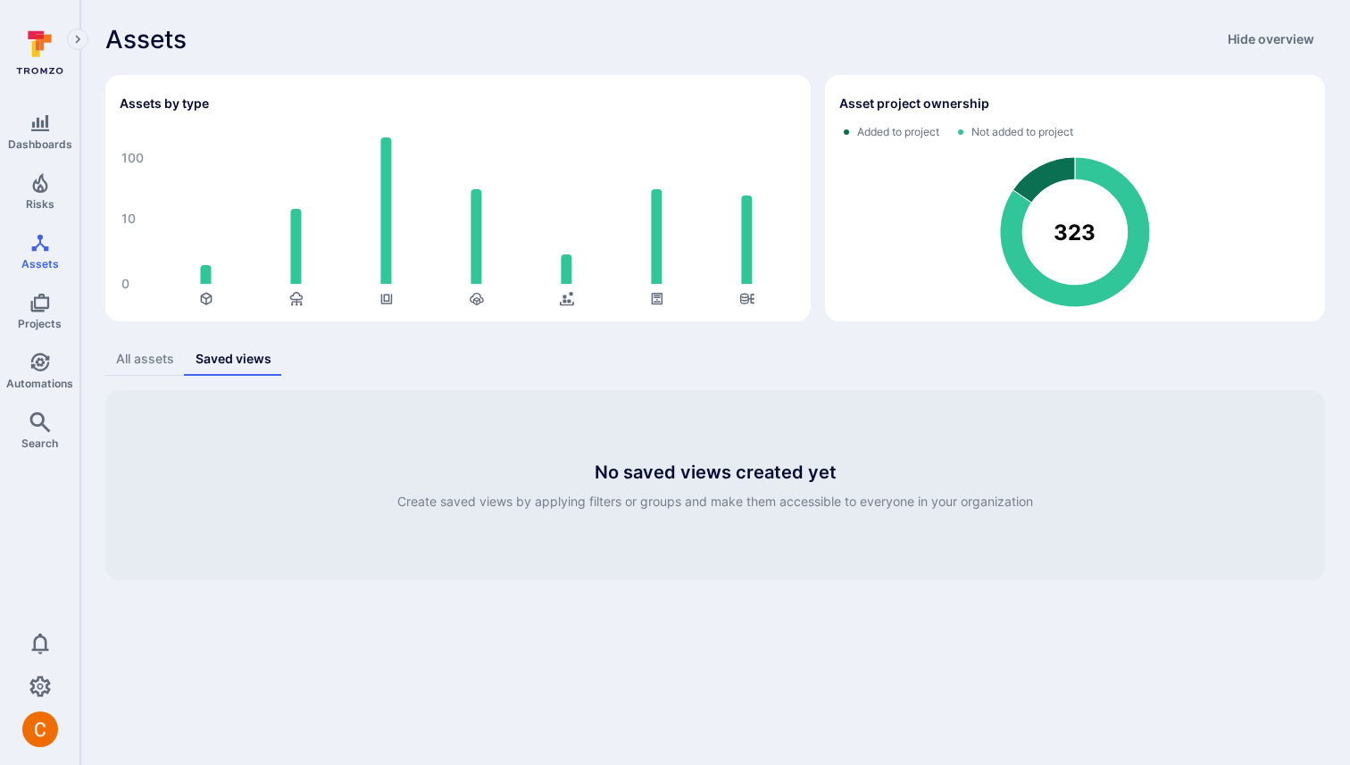
click at [145, 361] on div "All assets" at bounding box center [145, 359] width 58 height 18
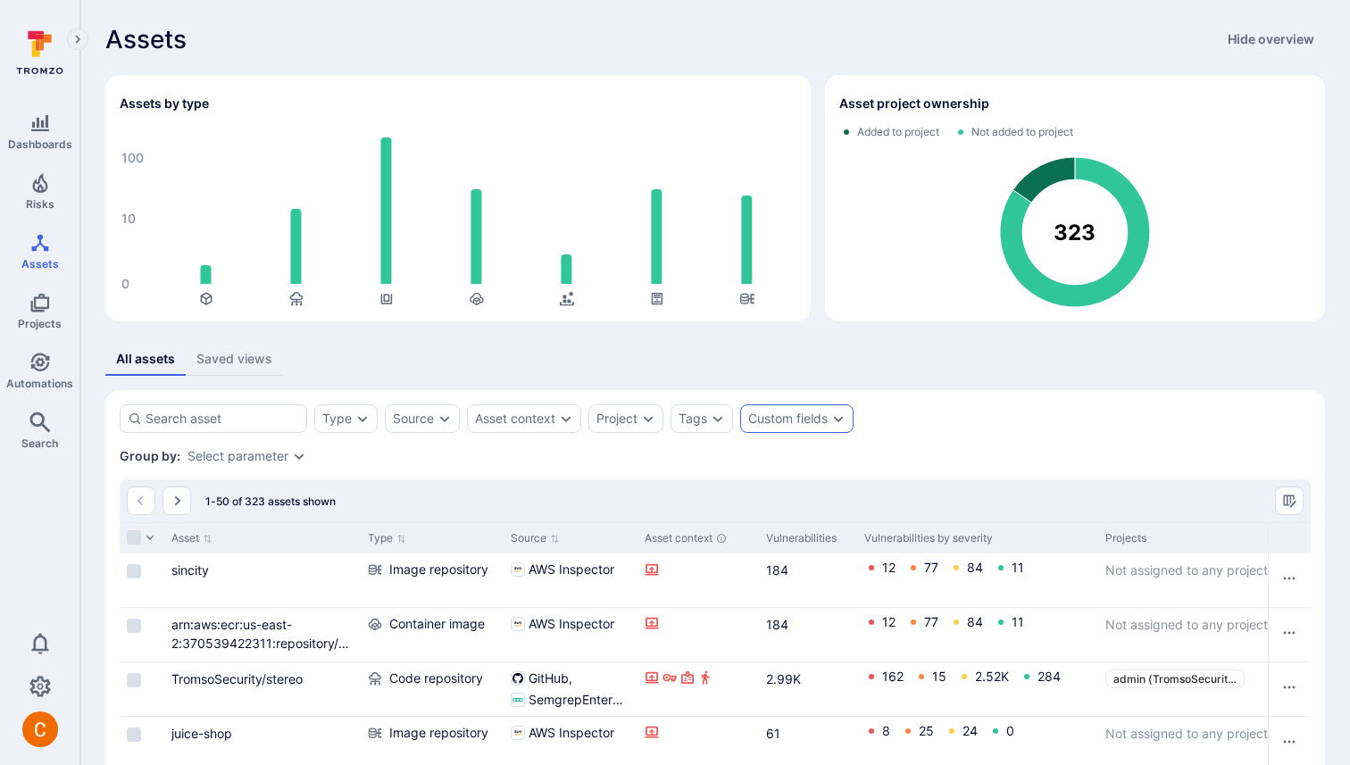
click at [814, 421] on div "Custom fields" at bounding box center [787, 419] width 79 height 14
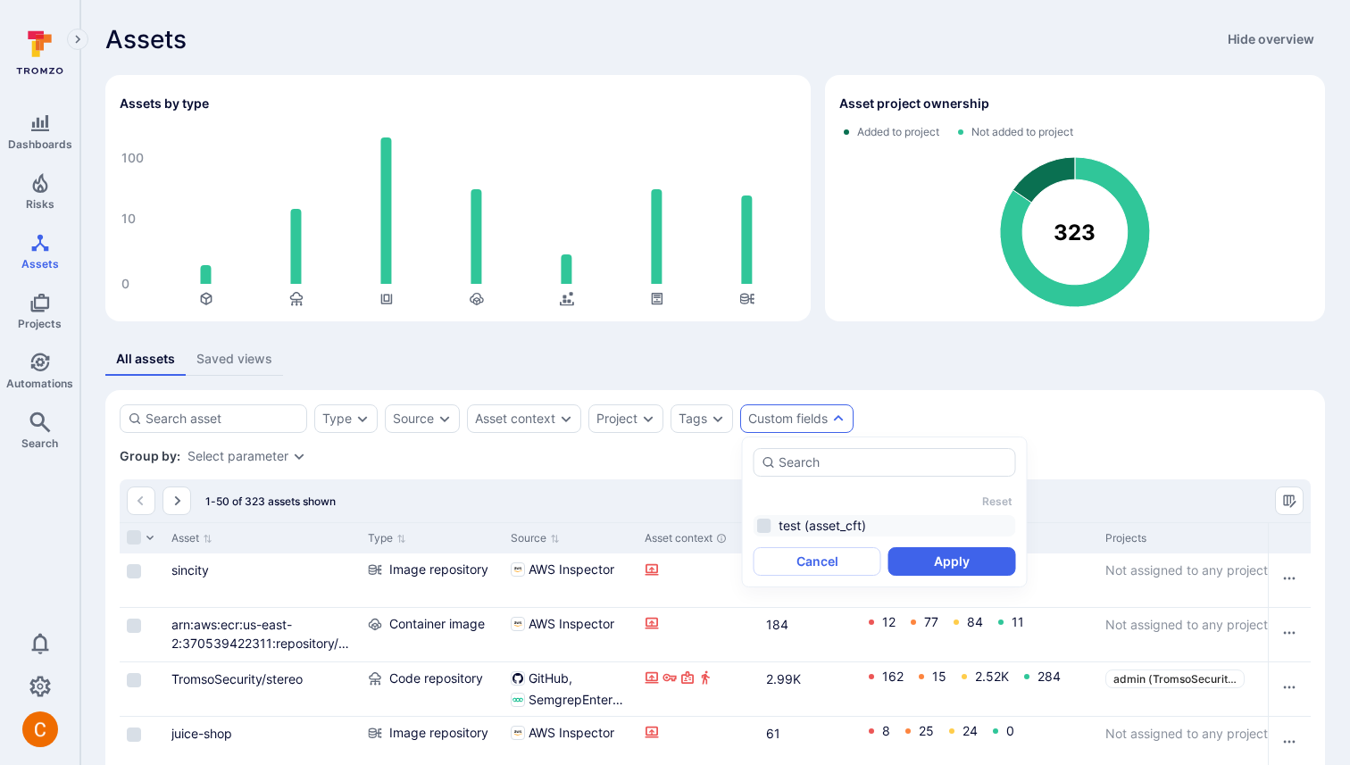
click at [773, 515] on li "test (asset_cft)" at bounding box center [885, 525] width 262 height 21
click at [937, 558] on button "Apply" at bounding box center [952, 561] width 128 height 29
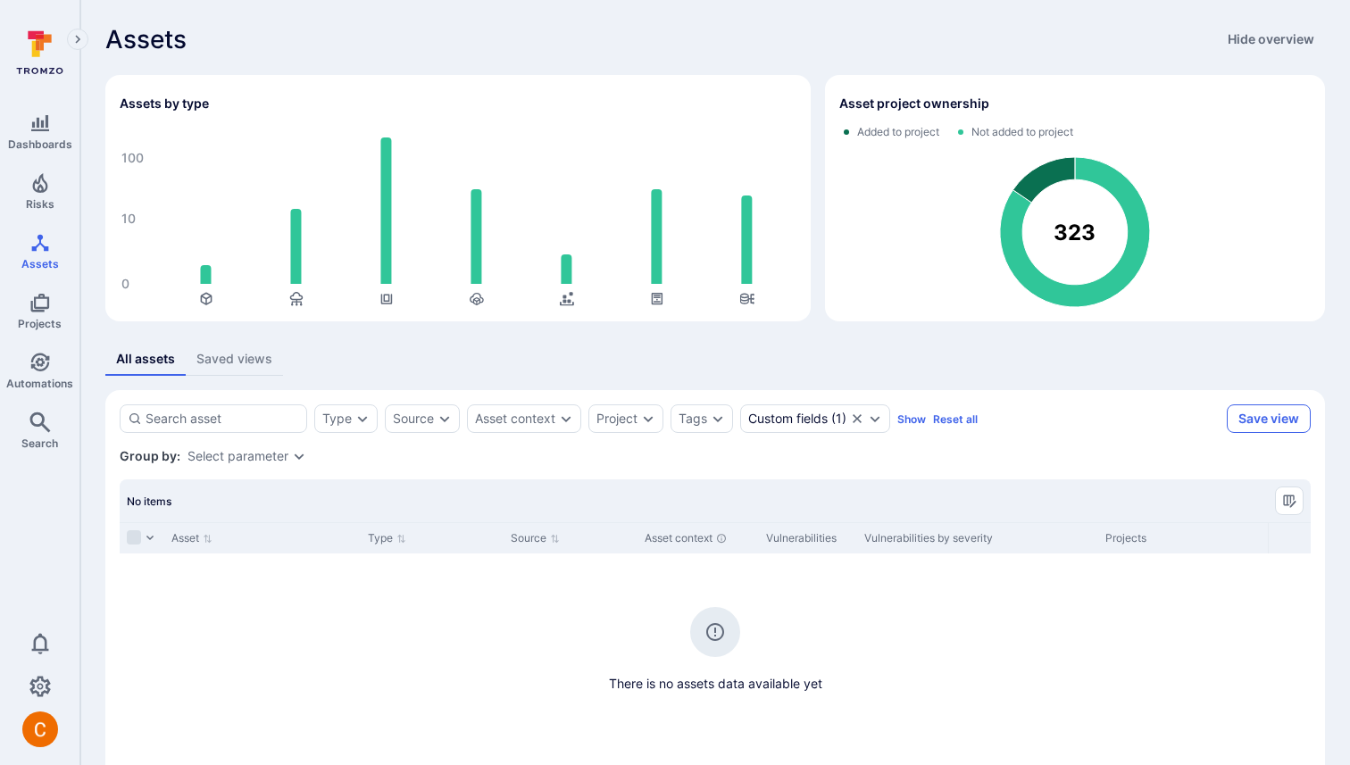
click at [1236, 411] on button "Save view" at bounding box center [1269, 418] width 84 height 29
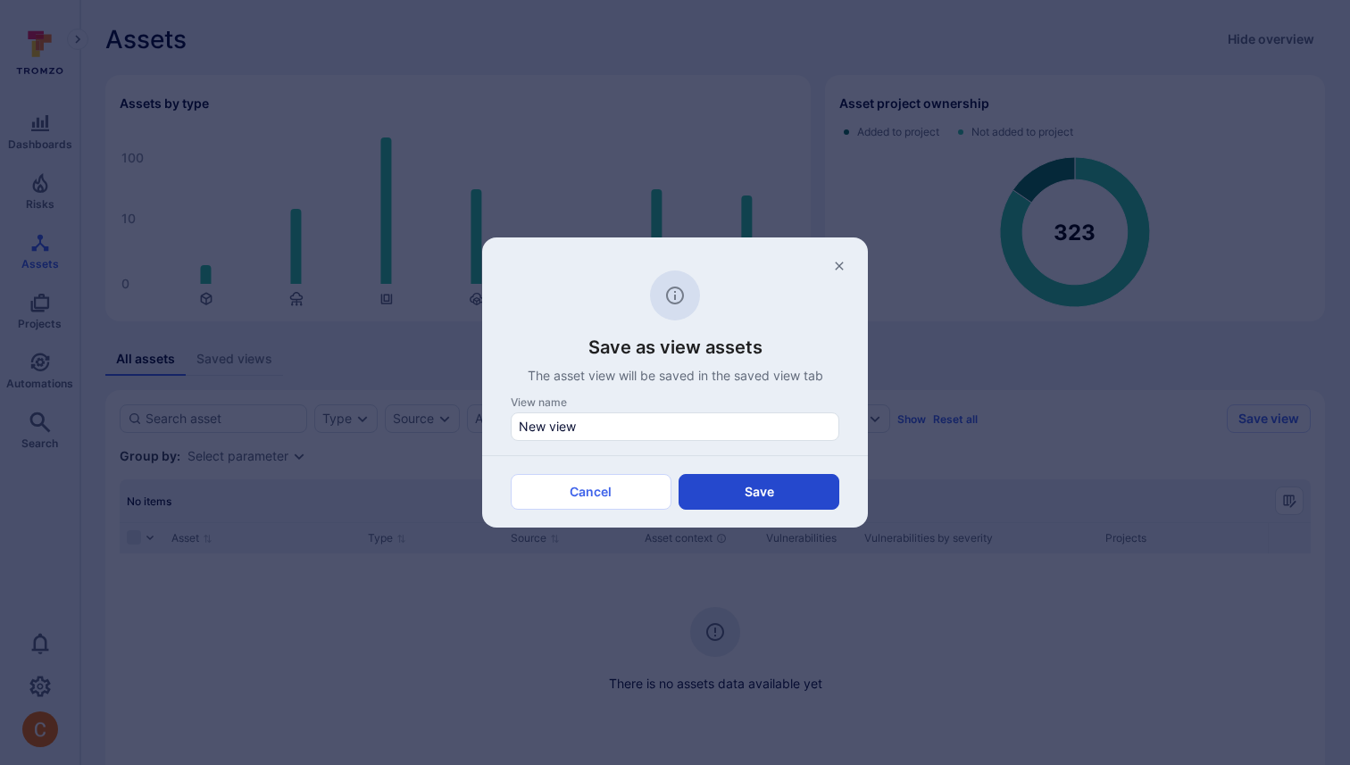
click at [782, 488] on button "Save" at bounding box center [759, 492] width 161 height 36
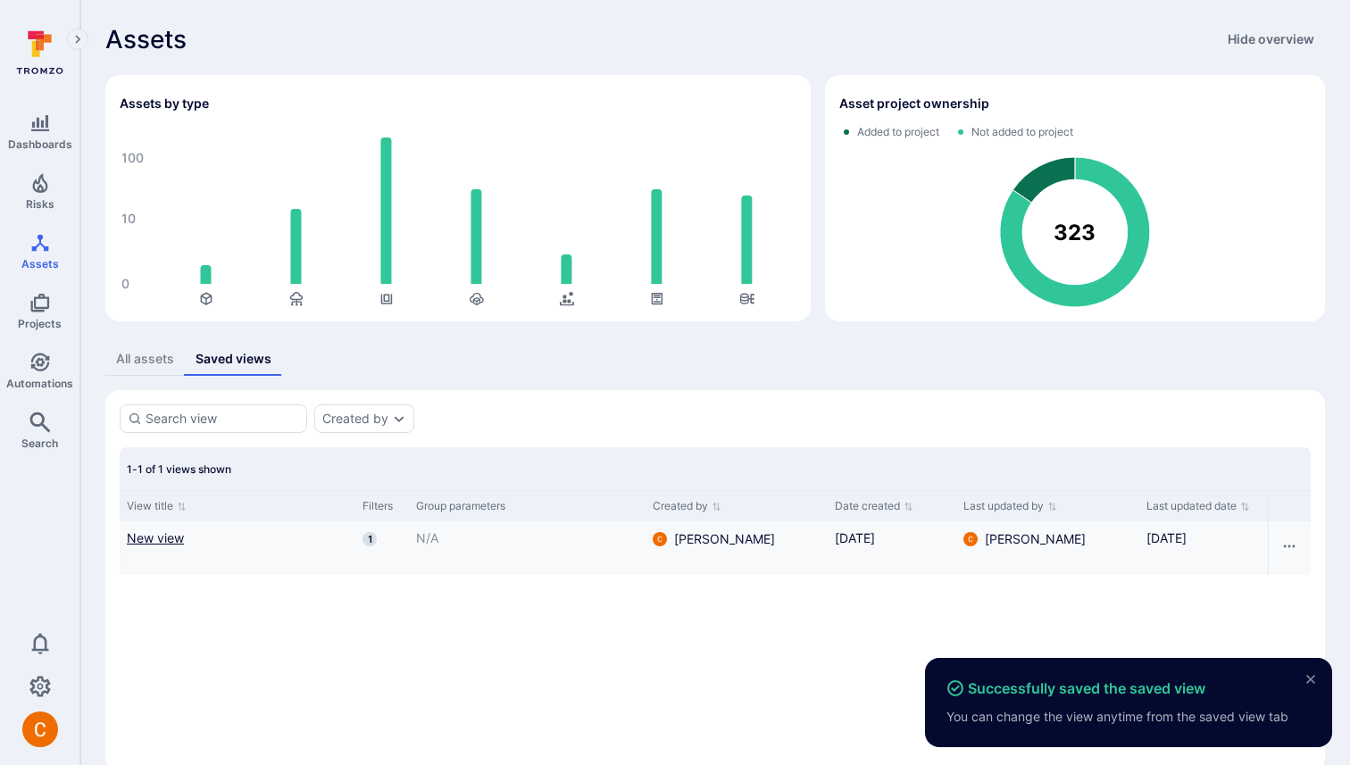
click at [168, 542] on link "New view" at bounding box center [237, 538] width 221 height 19
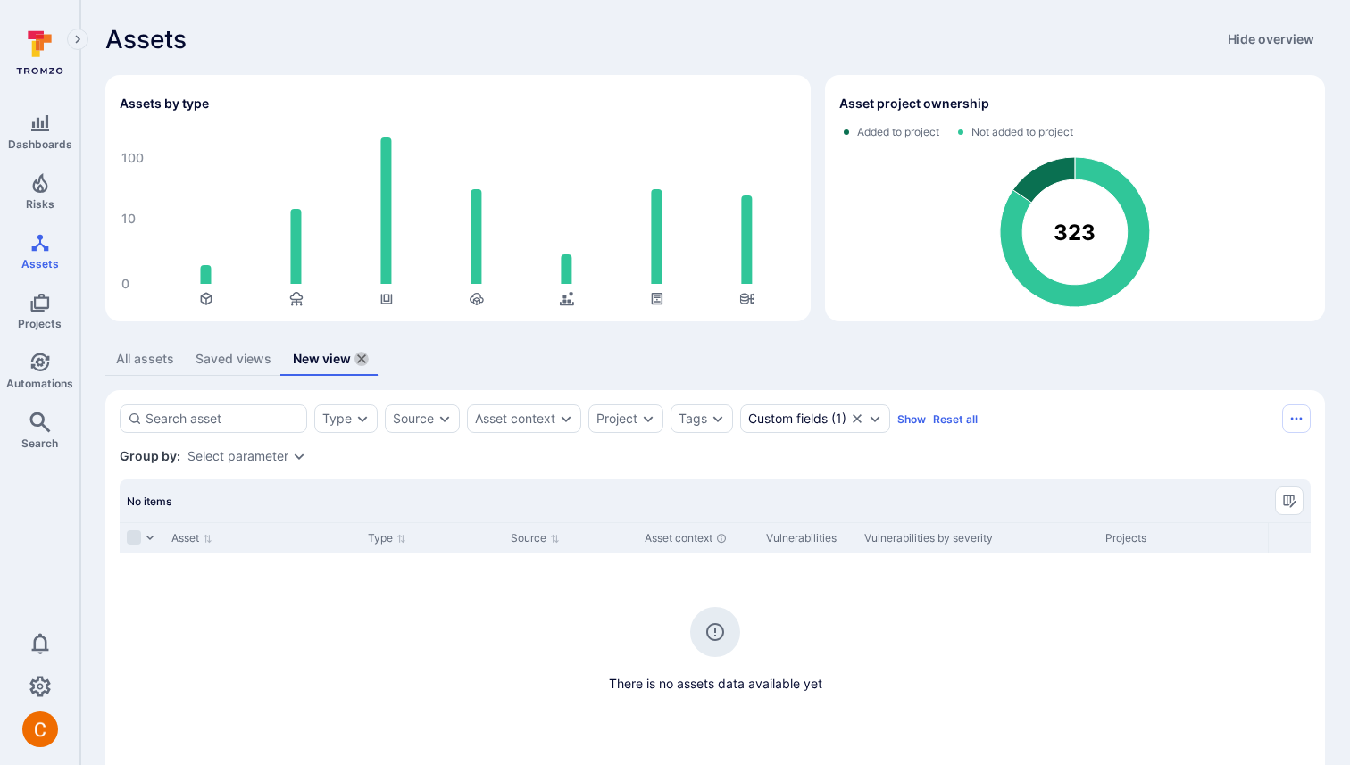
click at [365, 358] on icon "assets tabs" at bounding box center [361, 359] width 14 height 14
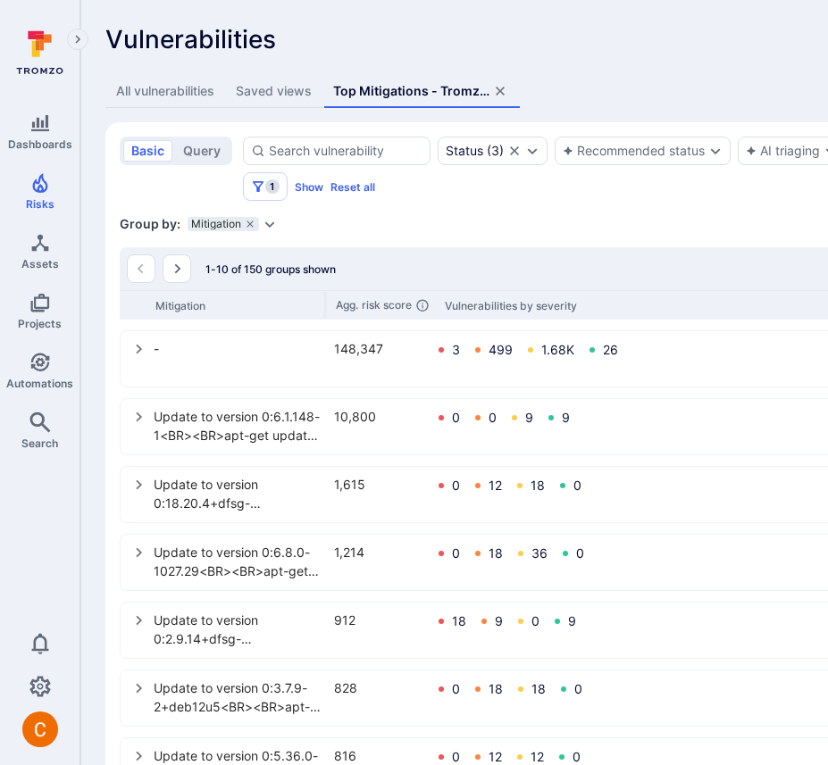
click at [179, 99] on div "All vulnerabilities" at bounding box center [165, 91] width 98 height 18
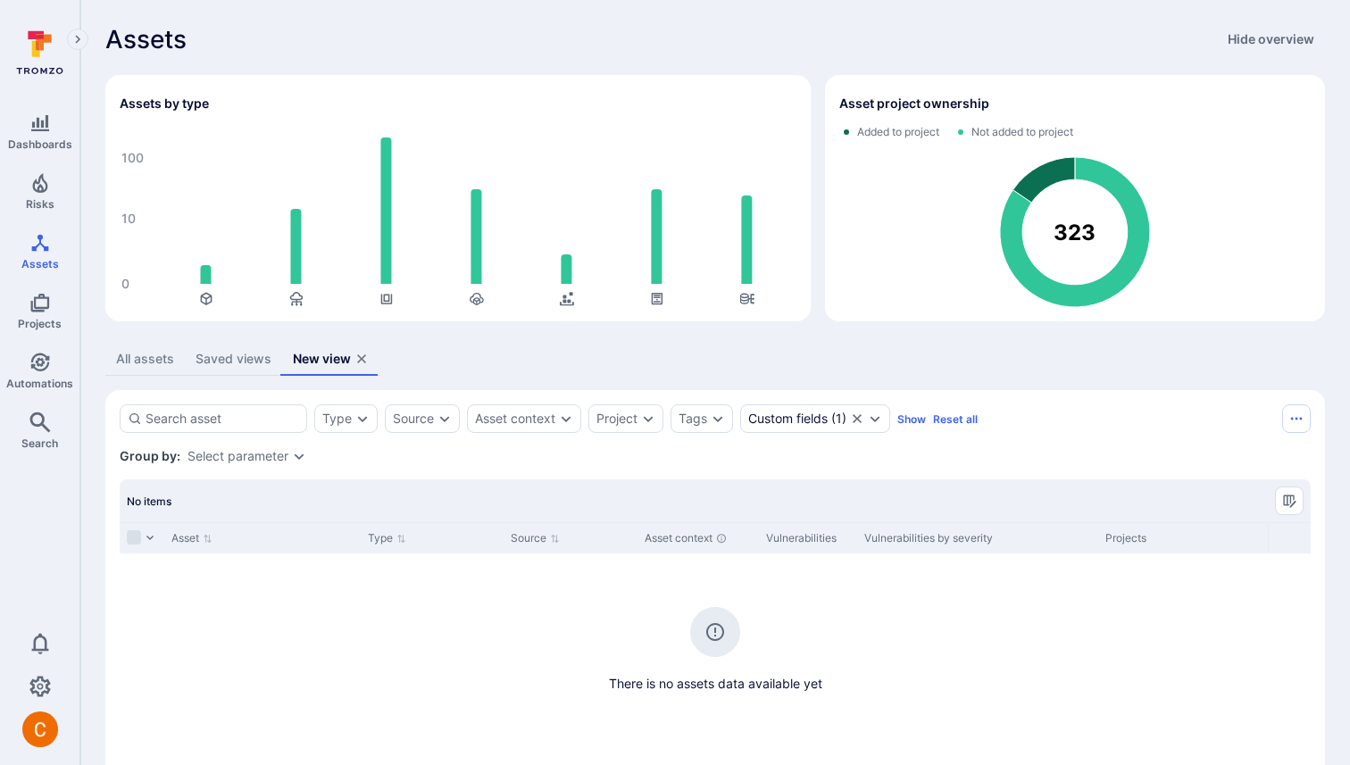
click at [230, 354] on div "Saved views" at bounding box center [234, 359] width 76 height 18
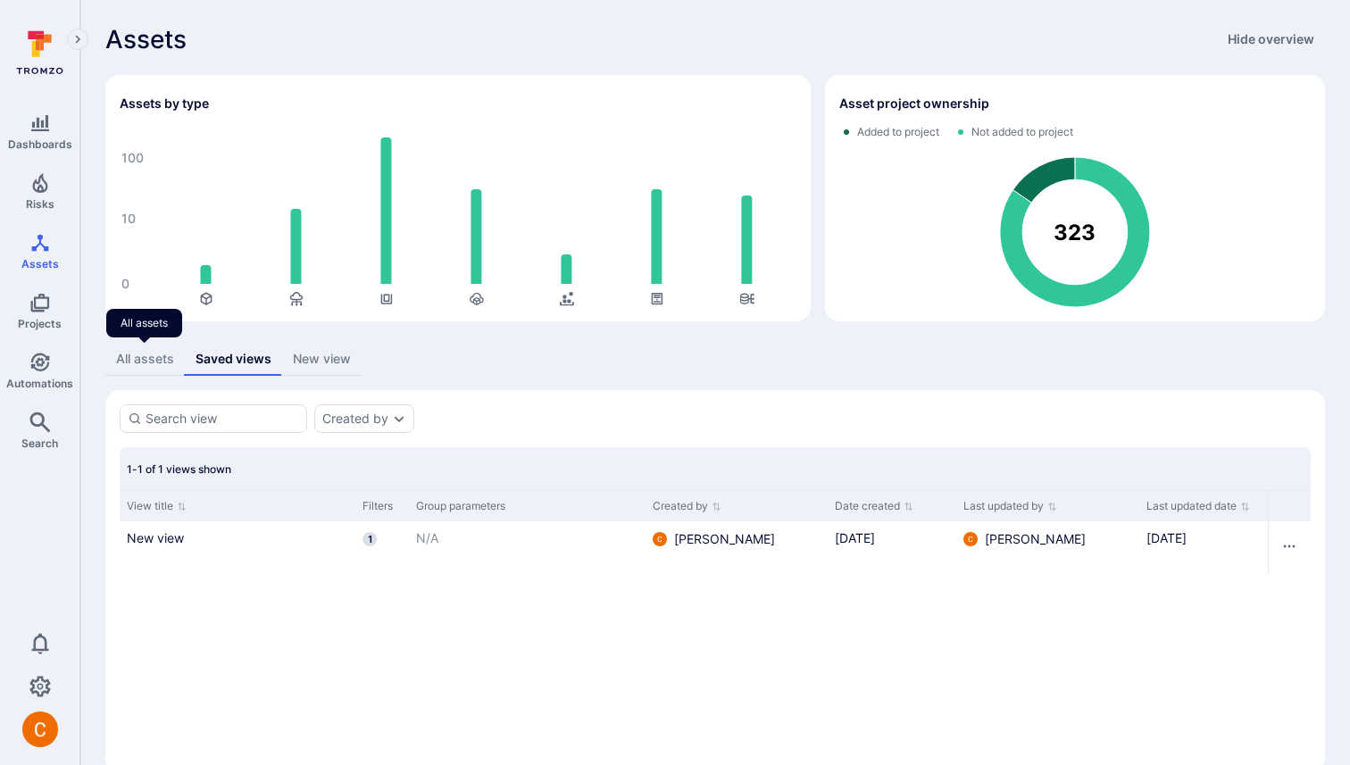
click at [155, 362] on div "All assets" at bounding box center [145, 359] width 58 height 18
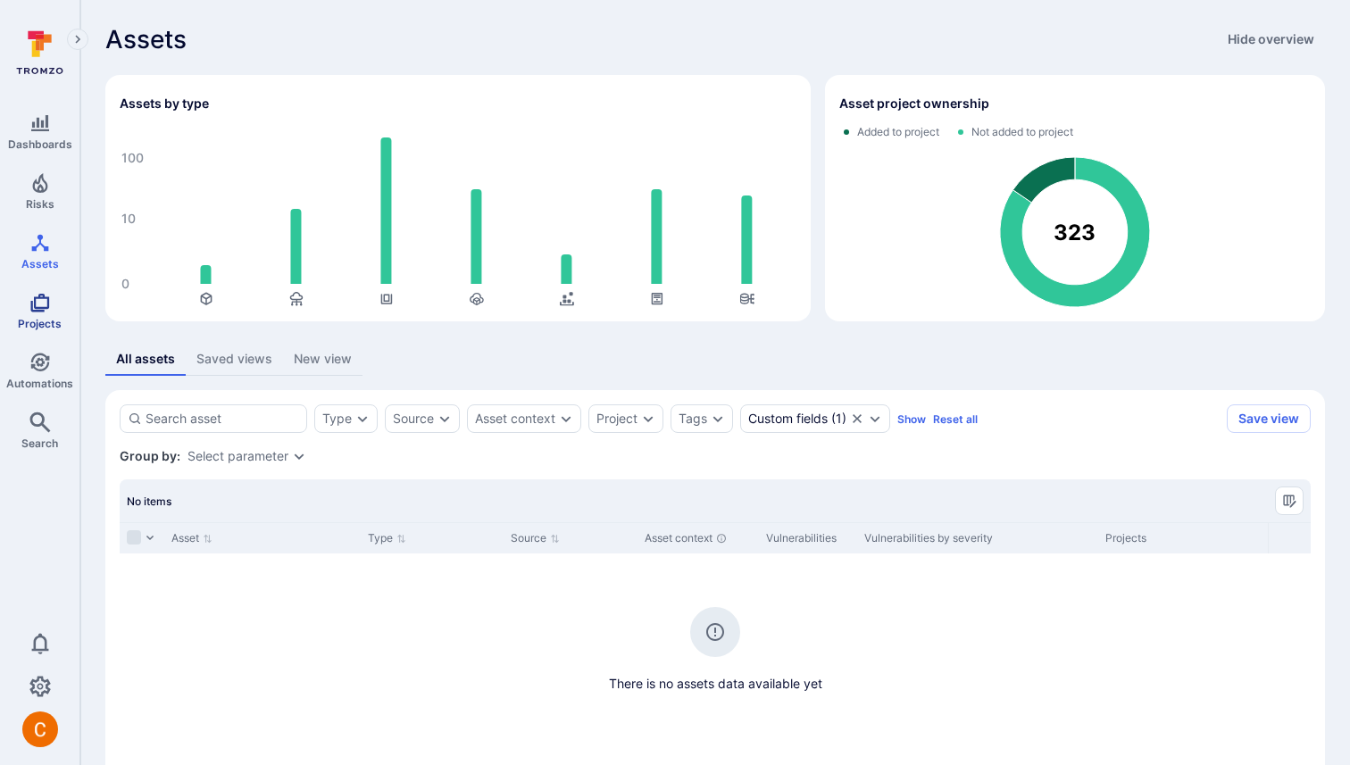
click at [55, 311] on link "Projects" at bounding box center [39, 311] width 79 height 53
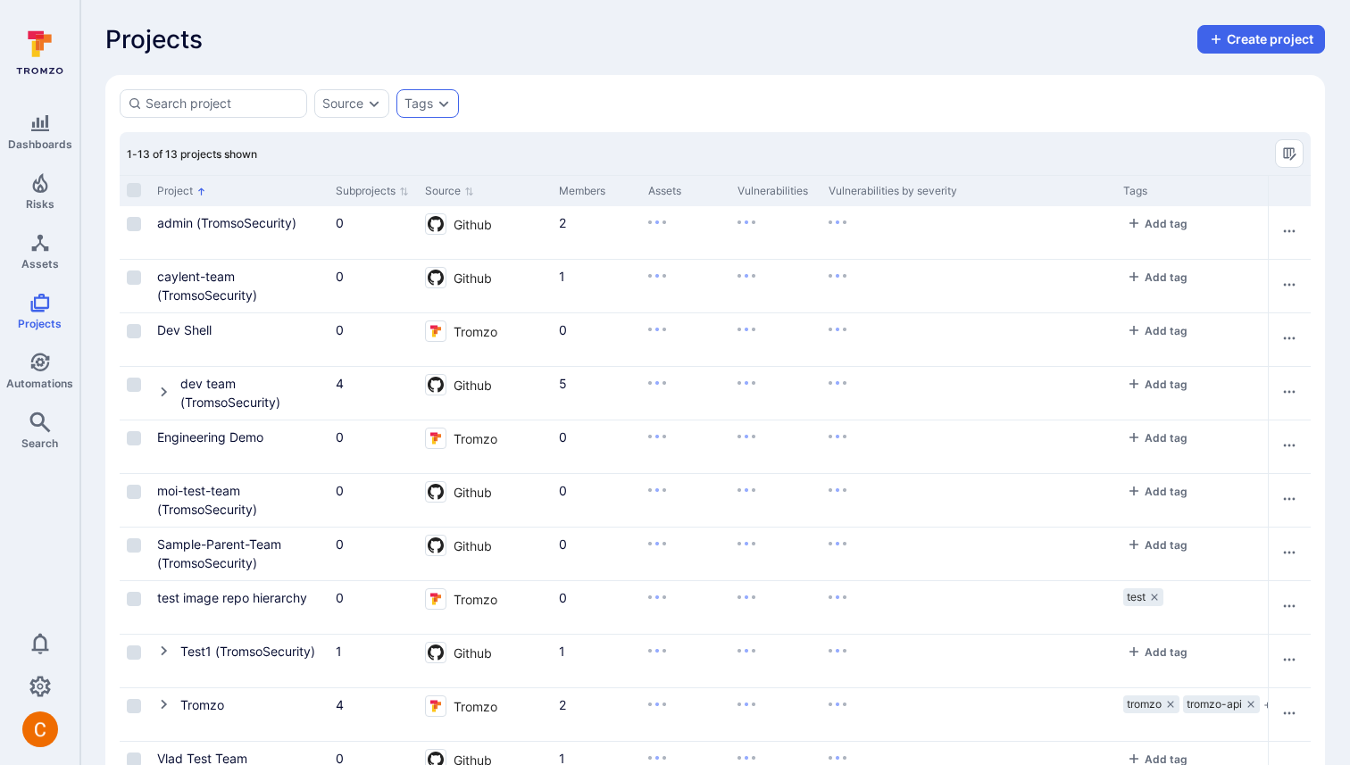
click at [441, 104] on icon "Expand dropdown" at bounding box center [444, 104] width 10 height 6
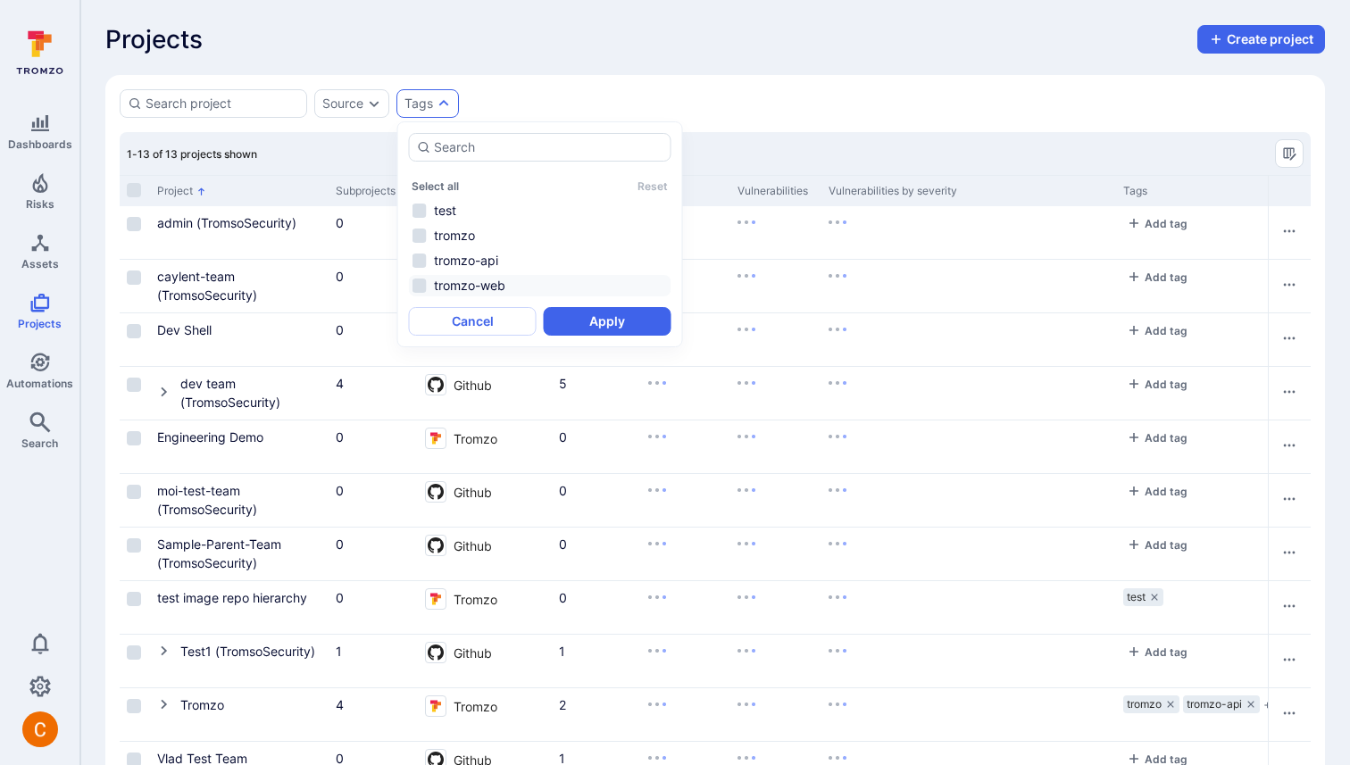
click at [479, 218] on li "test" at bounding box center [540, 210] width 262 height 21
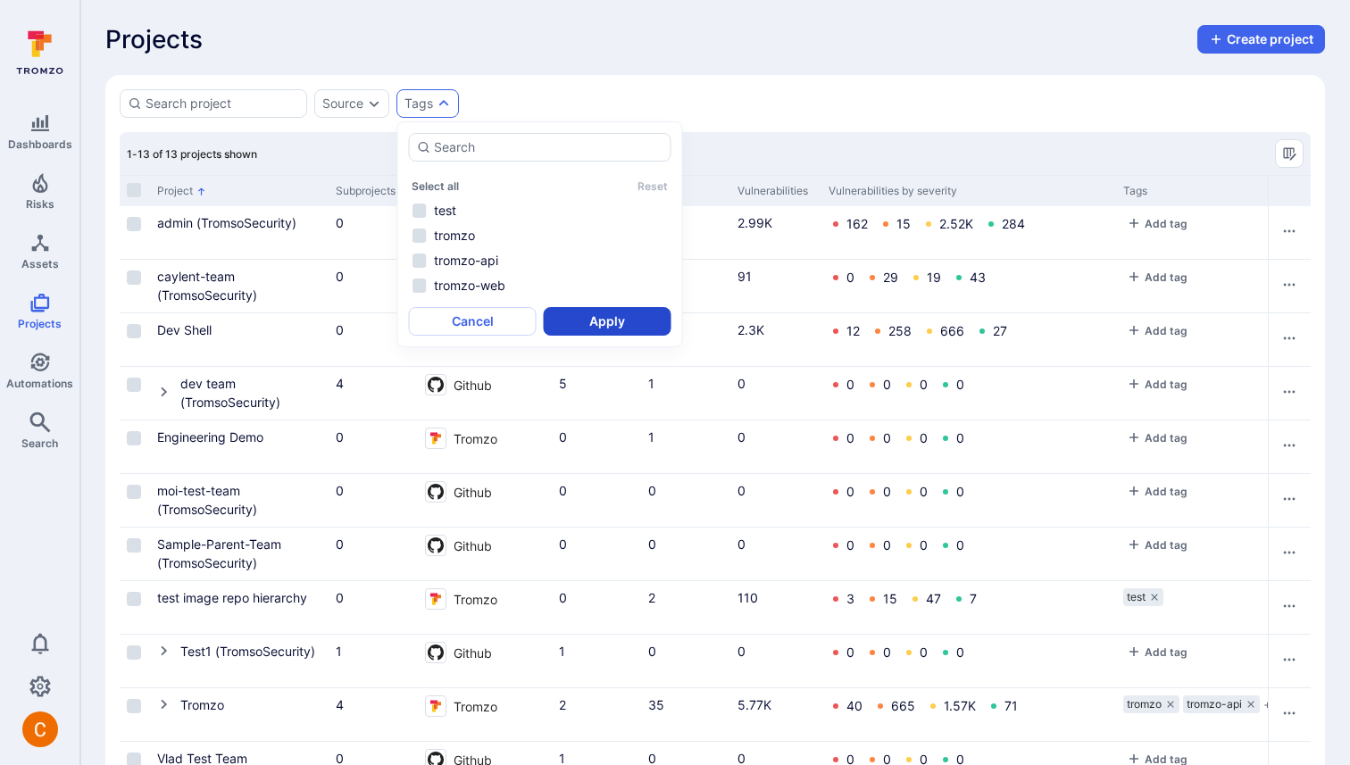
click at [632, 320] on button "Apply" at bounding box center [608, 321] width 128 height 29
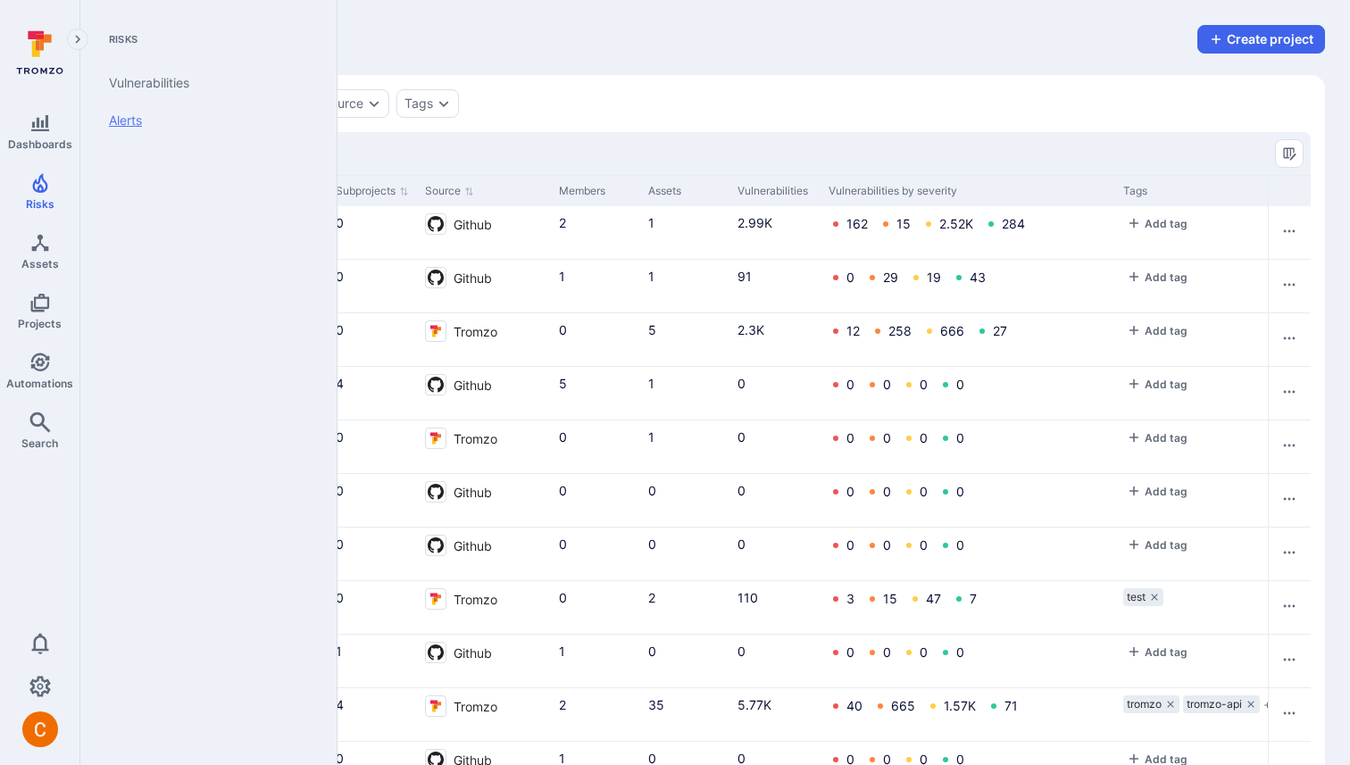
click at [165, 117] on link "Alerts" at bounding box center [205, 120] width 221 height 37
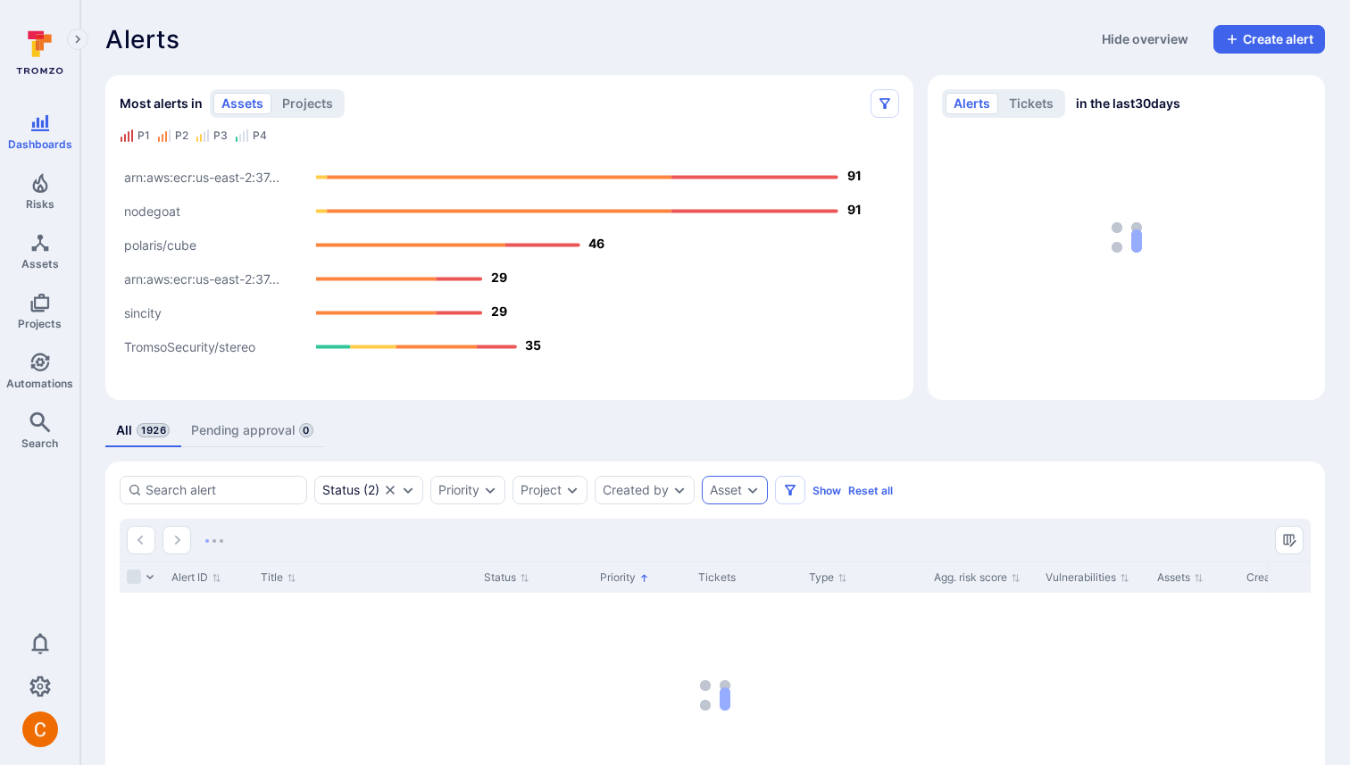
click at [734, 486] on div "Asset" at bounding box center [726, 490] width 32 height 14
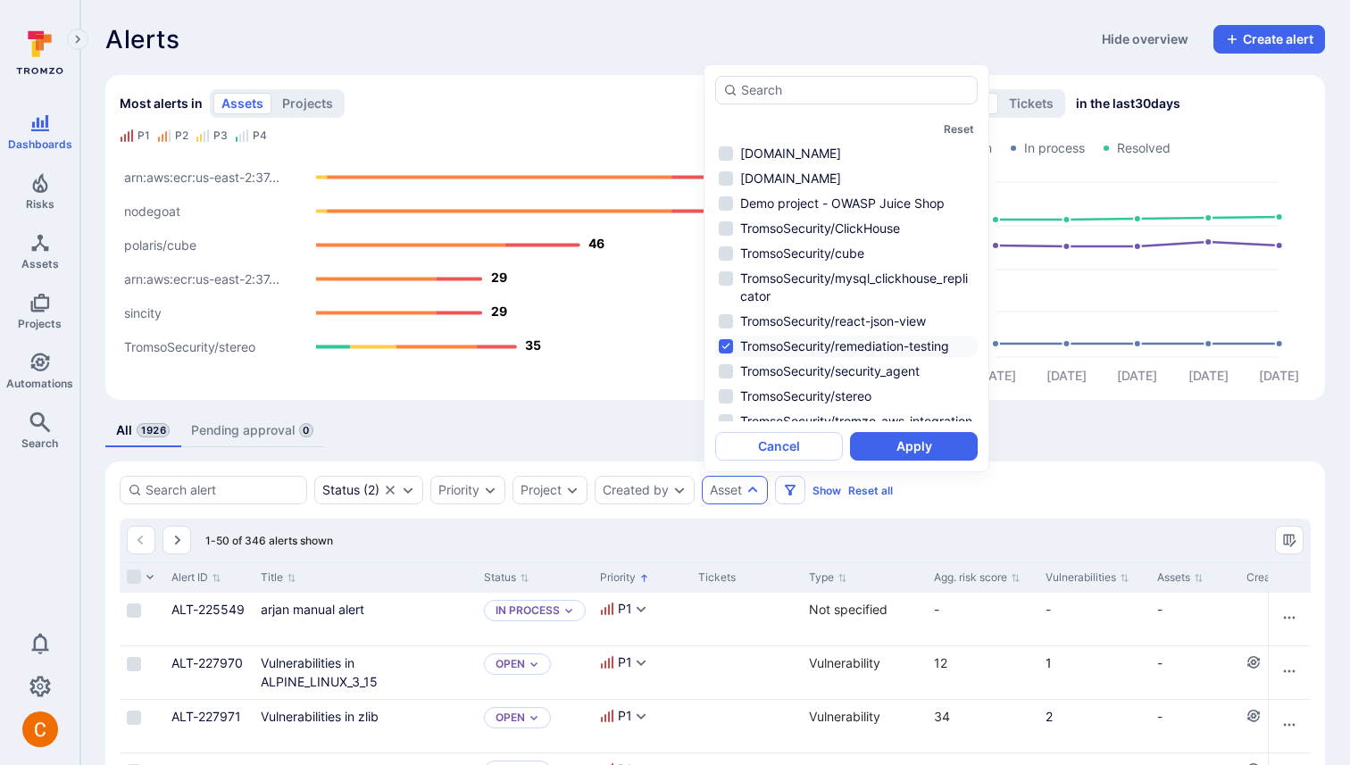
click at [879, 429] on div "Reset [DOMAIN_NAME] [DOMAIN_NAME] Demo project - OWASP Juice Shop TromsoSecurit…" at bounding box center [846, 268] width 262 height 385
click at [876, 438] on button "Apply" at bounding box center [914, 446] width 128 height 29
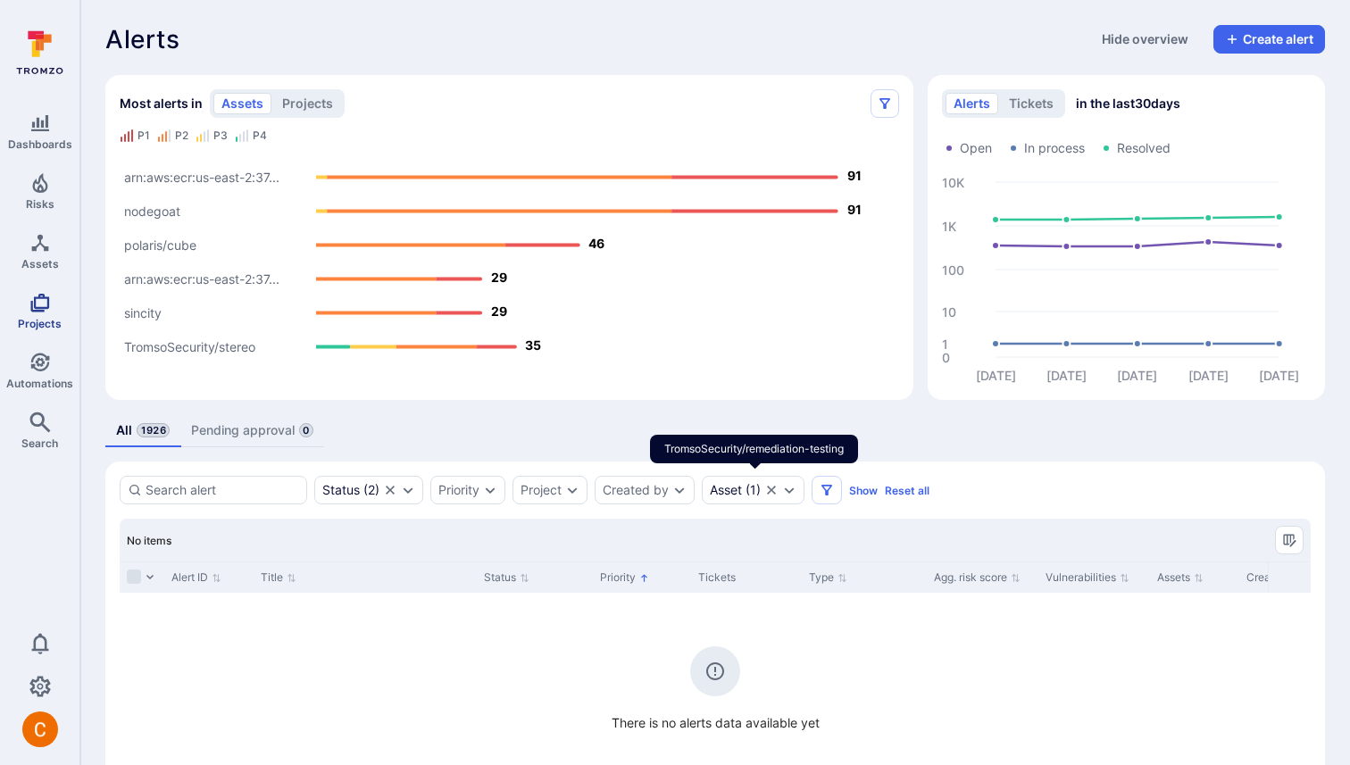
click at [50, 306] on link "Projects" at bounding box center [39, 311] width 79 height 53
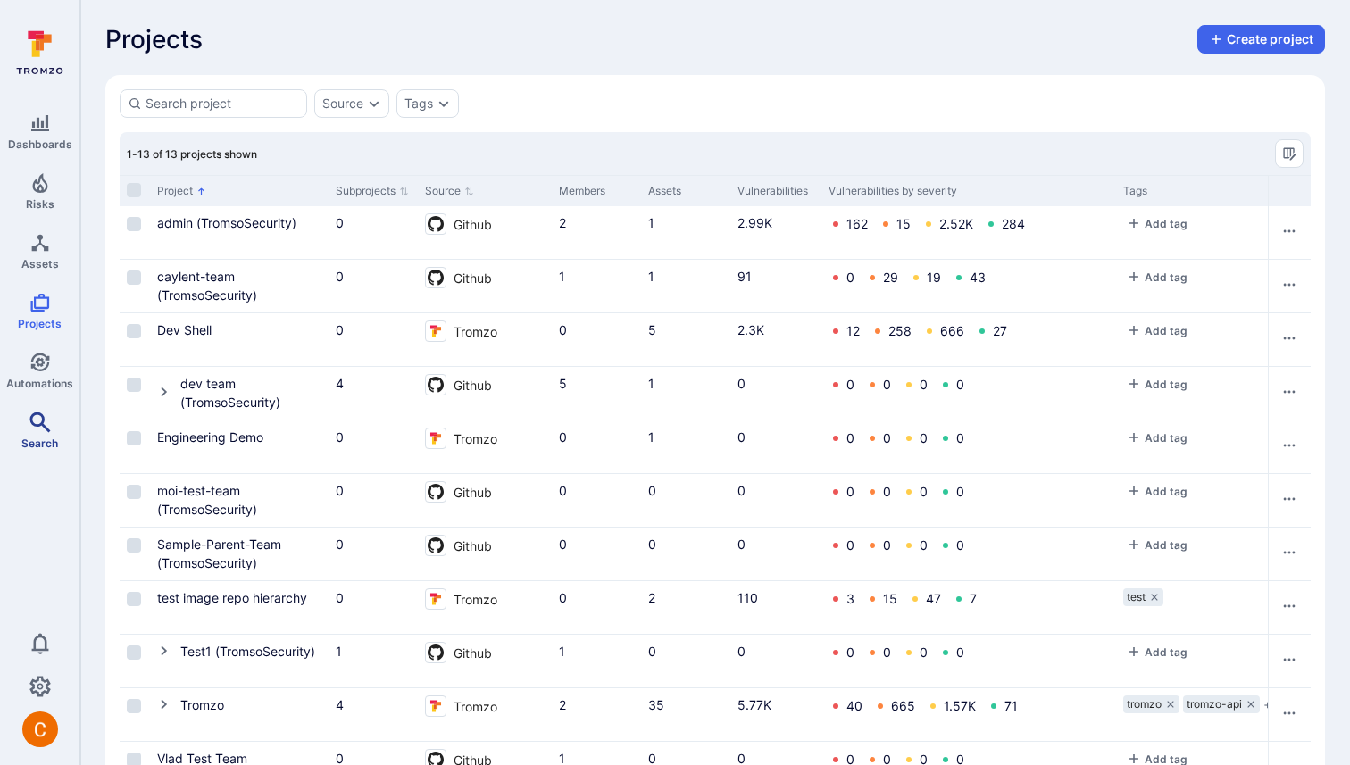
click at [50, 405] on link "Search" at bounding box center [39, 430] width 79 height 53
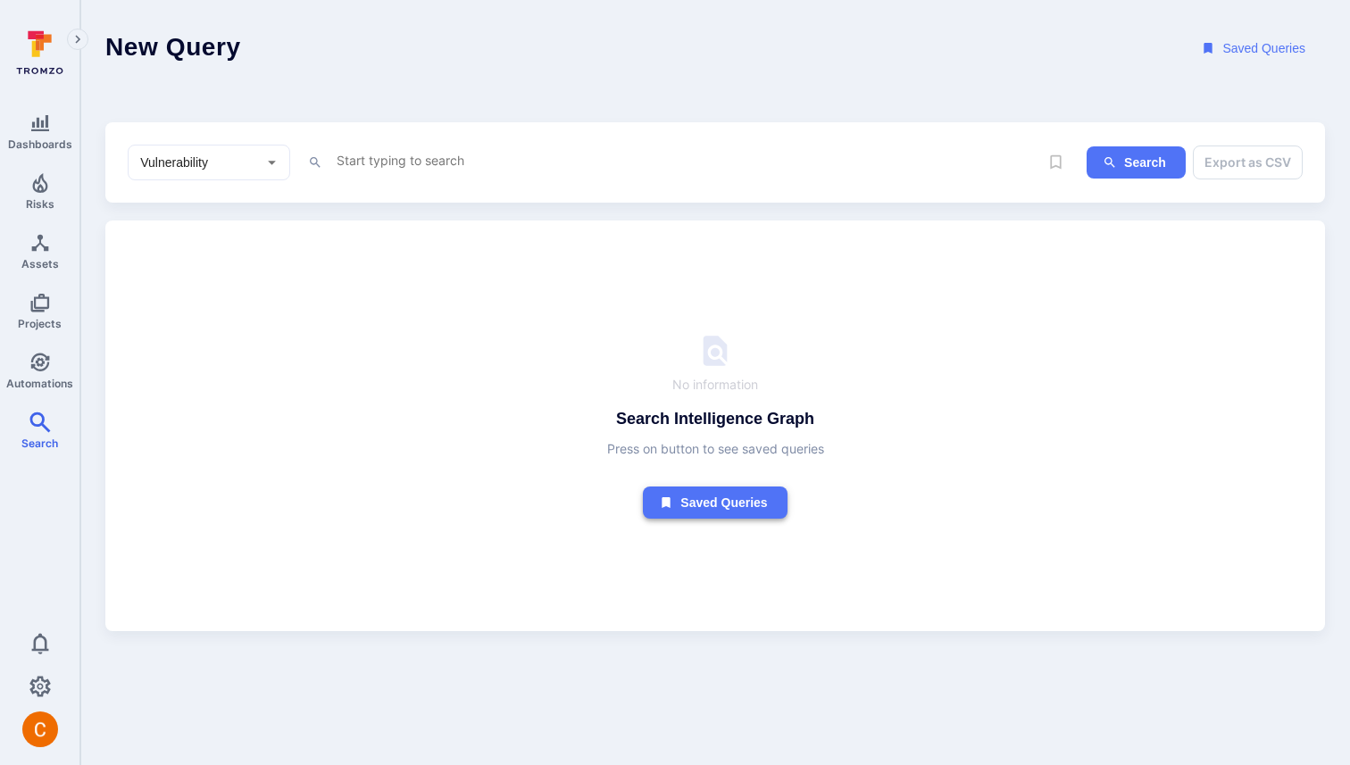
click at [667, 503] on icon "button" at bounding box center [666, 502] width 8 height 11
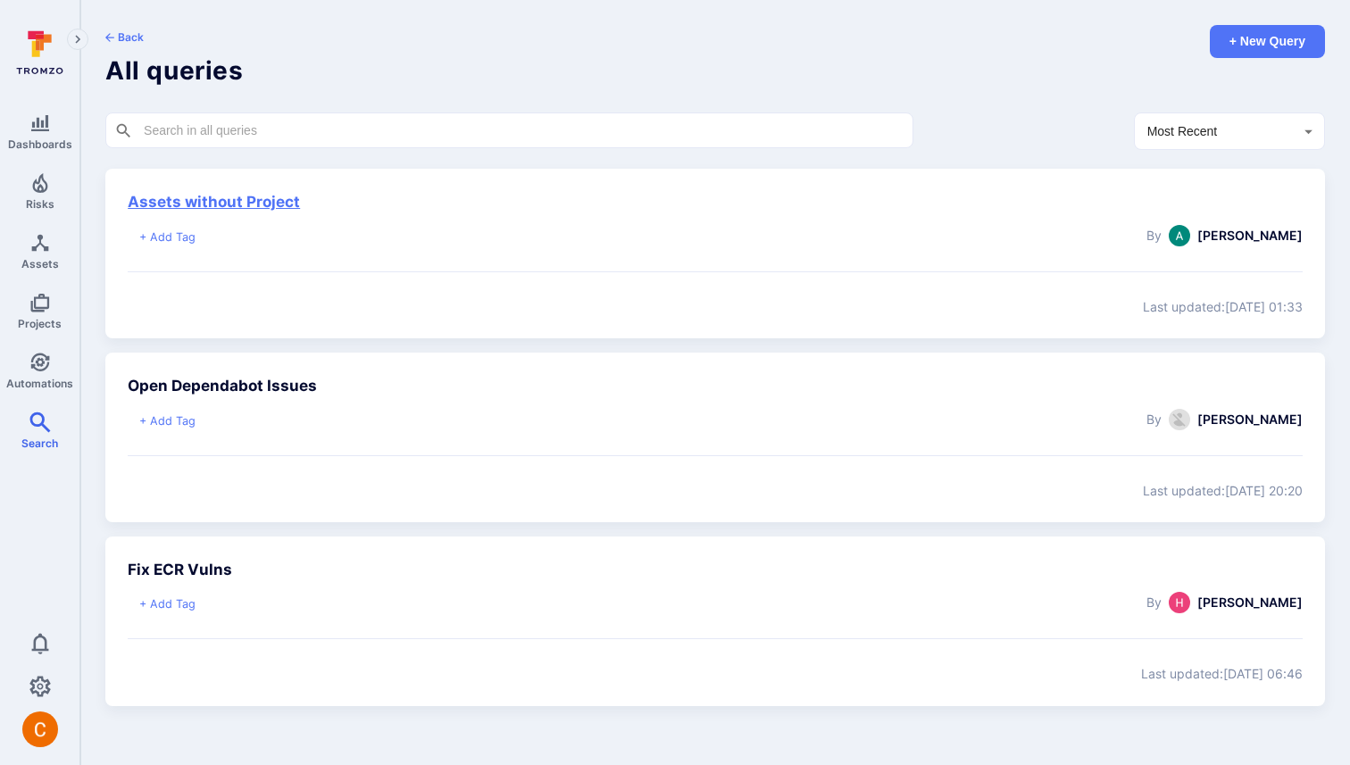
click at [228, 201] on link "Assets without Project" at bounding box center [214, 202] width 172 height 18
